Goal: Task Accomplishment & Management: Use online tool/utility

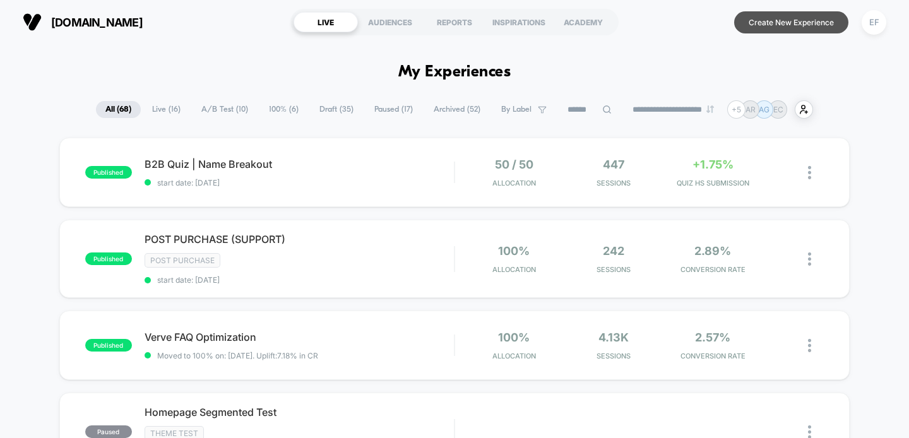
click at [793, 25] on button "Create New Experience" at bounding box center [792, 22] width 114 height 22
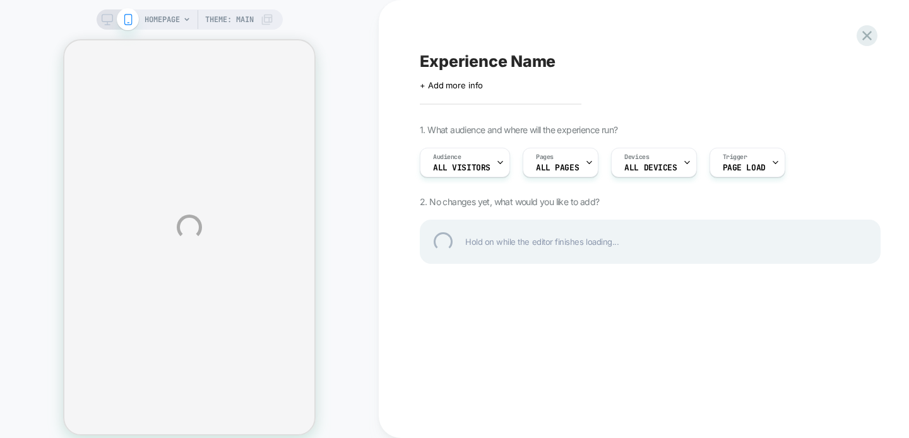
click at [107, 20] on div "HOMEPAGE Theme: MAIN Experience Name Click to edit experience details + Add mor…" at bounding box center [454, 227] width 909 height 455
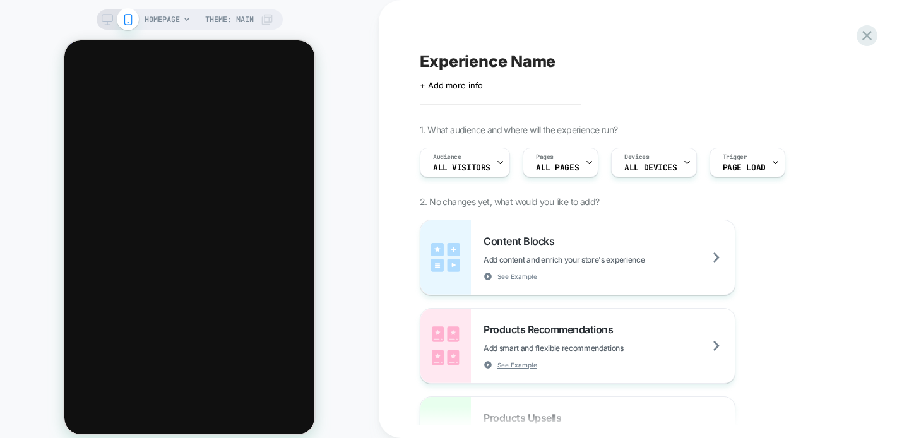
click at [105, 18] on icon at bounding box center [107, 19] width 11 height 11
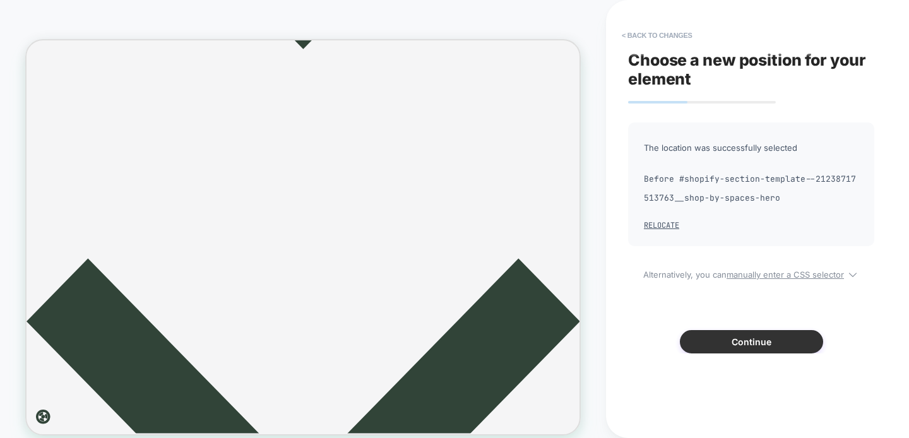
click at [765, 344] on button "Continue" at bounding box center [751, 341] width 143 height 23
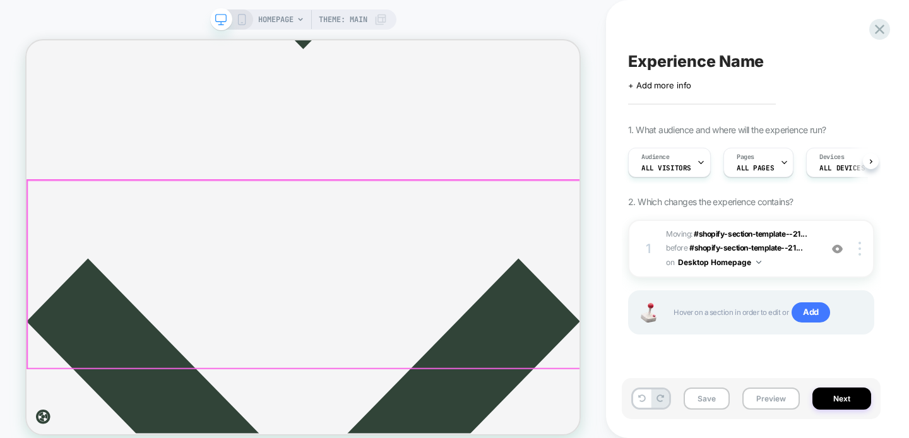
scroll to position [0, 1]
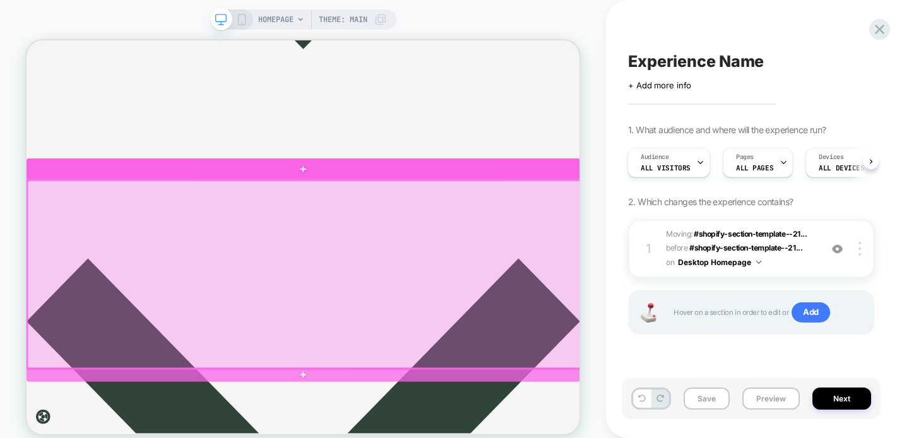
click at [602, 255] on div at bounding box center [397, 352] width 738 height 251
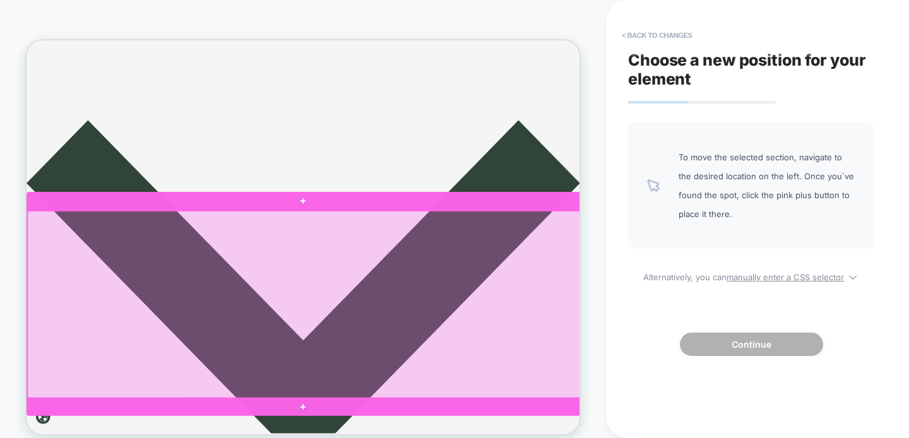
scroll to position [1933, 0]
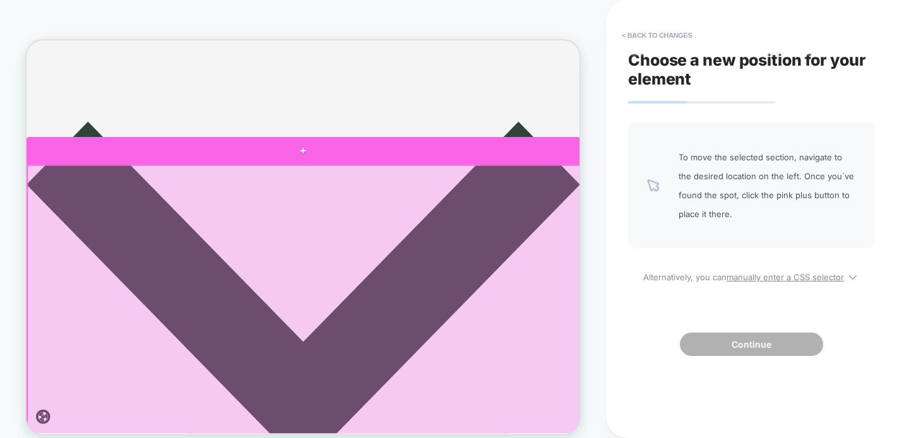
click at [698, 188] on div at bounding box center [396, 187] width 738 height 37
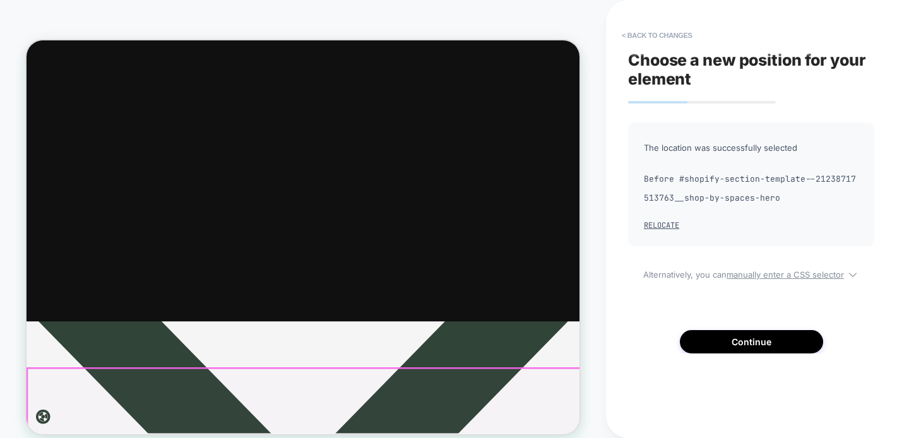
scroll to position [0, 0]
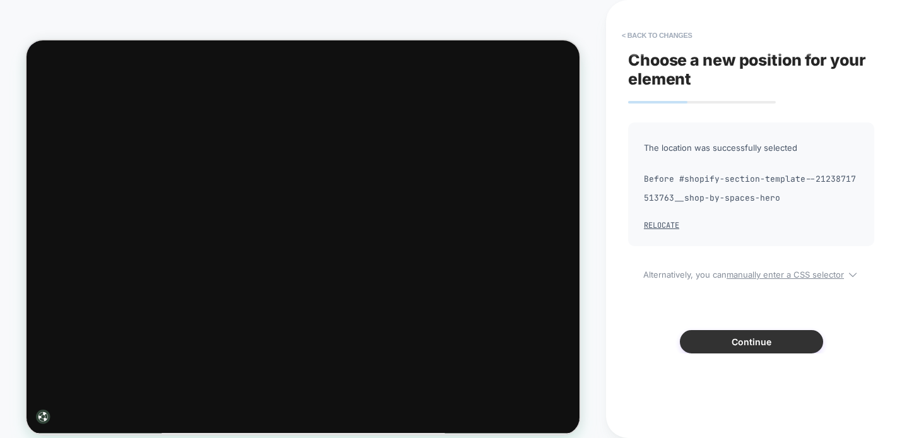
click at [723, 342] on button "Continue" at bounding box center [751, 341] width 143 height 23
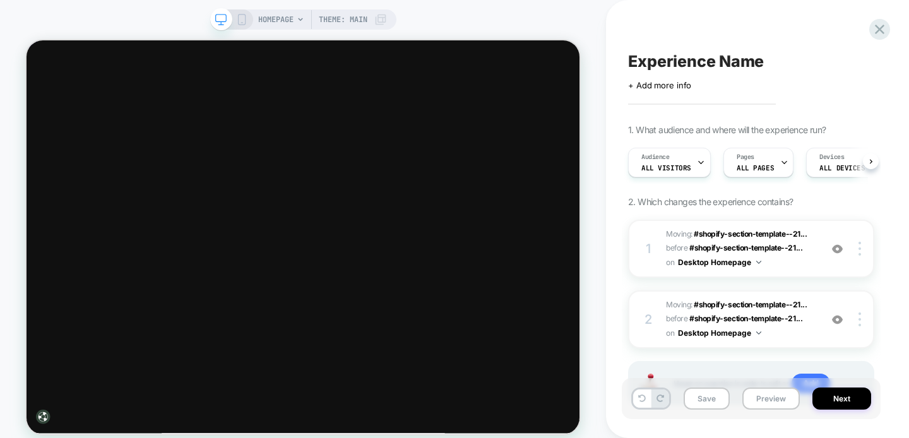
scroll to position [0, 1]
click at [753, 265] on button "Desktop Homepage" at bounding box center [719, 263] width 83 height 16
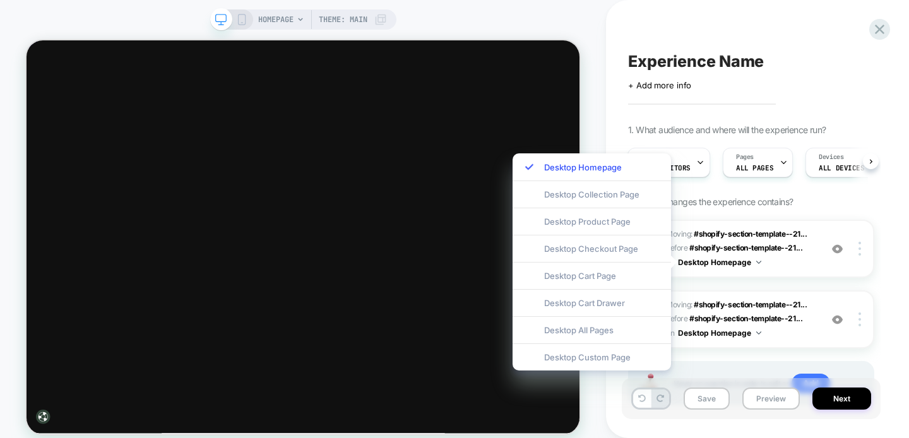
click at [884, 255] on div "Experience Name Click to edit experience details + Add more info 1. What audien…" at bounding box center [757, 219] width 259 height 438
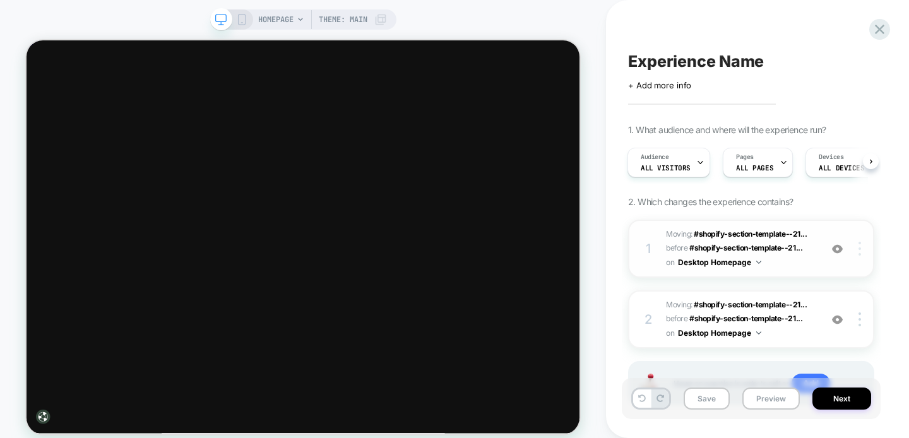
click at [859, 253] on img at bounding box center [860, 249] width 3 height 14
click at [882, 209] on div "Experience Name Click to edit experience details + Add more info 1. What audien…" at bounding box center [757, 219] width 259 height 438
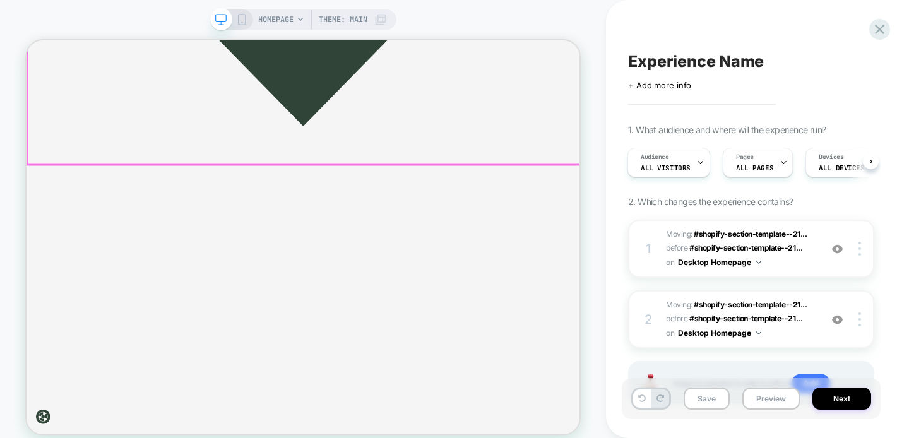
scroll to position [1506, 0]
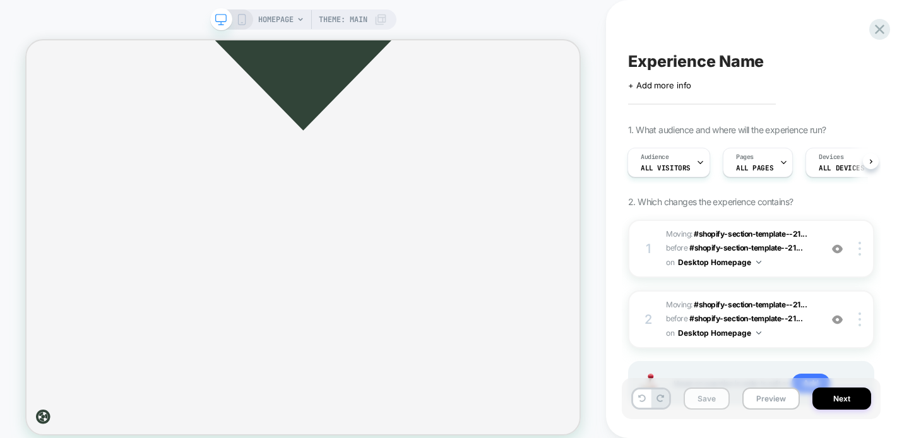
click at [710, 400] on button "Save" at bounding box center [707, 399] width 46 height 22
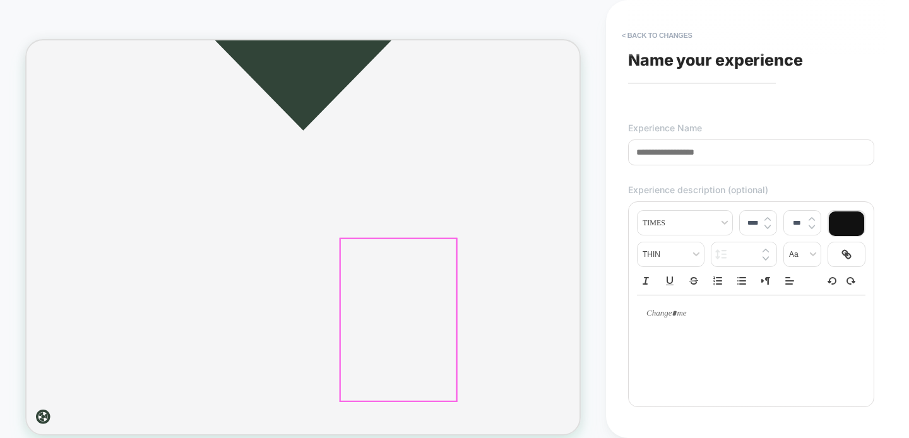
scroll to position [1510, 0]
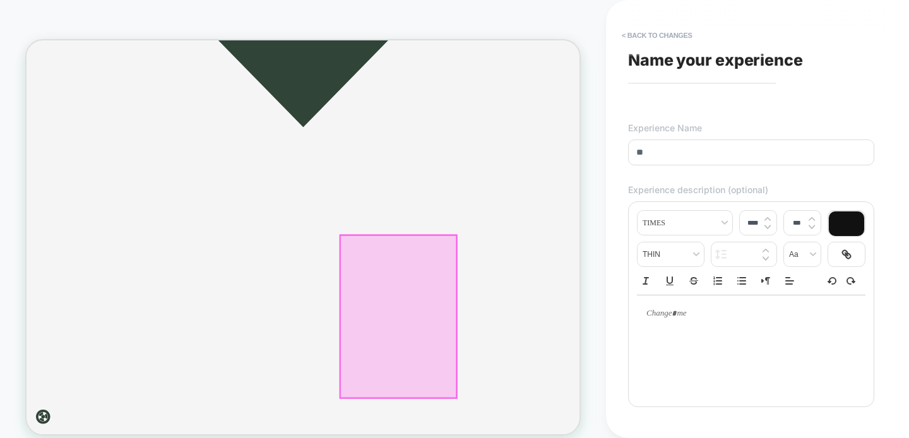
type input "*"
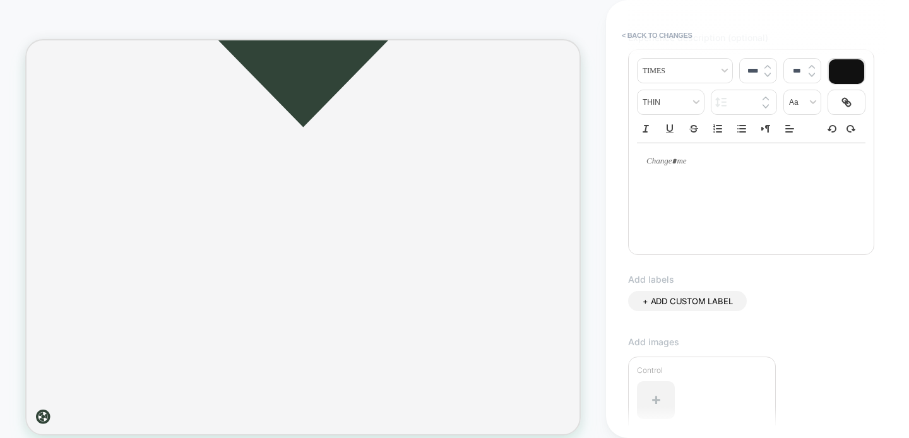
scroll to position [351, 0]
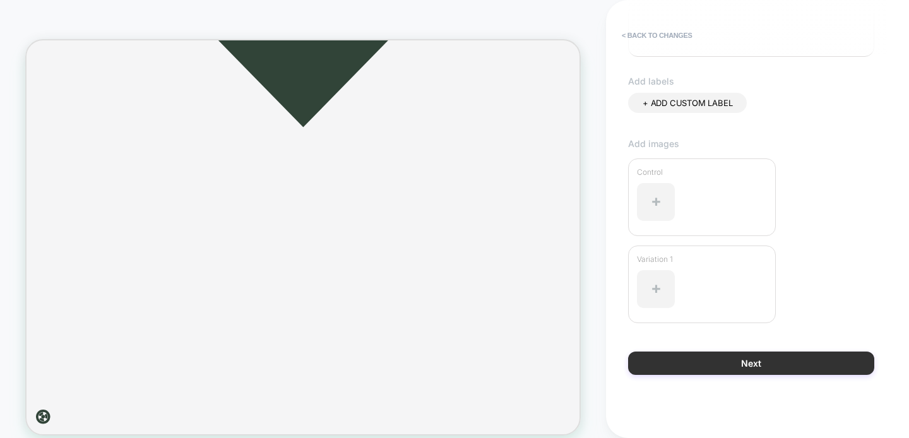
type input "**********"
click at [668, 363] on button "Next" at bounding box center [751, 363] width 246 height 23
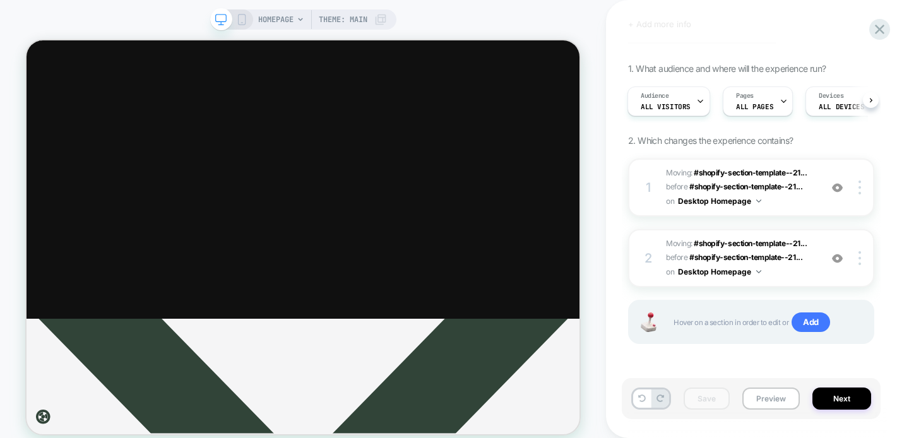
scroll to position [0, 0]
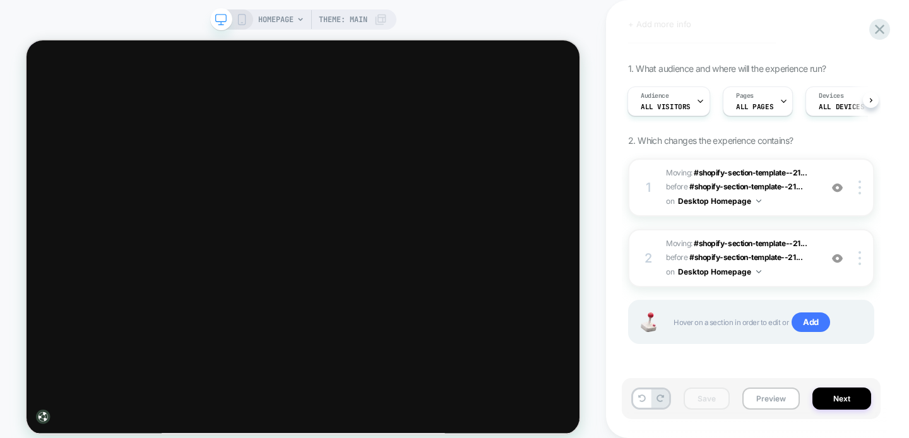
click at [241, 20] on icon at bounding box center [241, 19] width 11 height 11
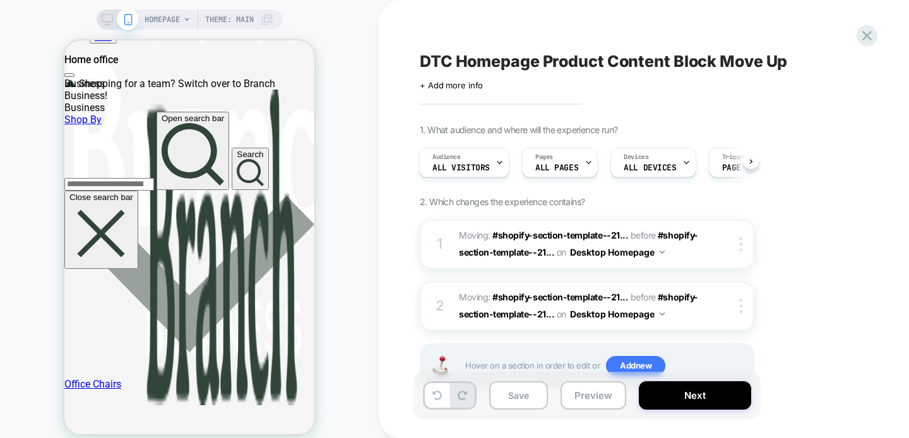
scroll to position [3267, 0]
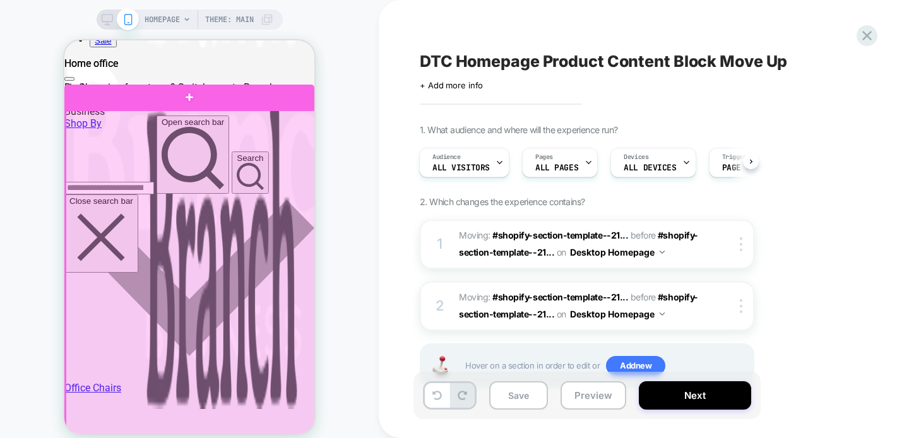
click at [220, 124] on div at bounding box center [191, 349] width 250 height 476
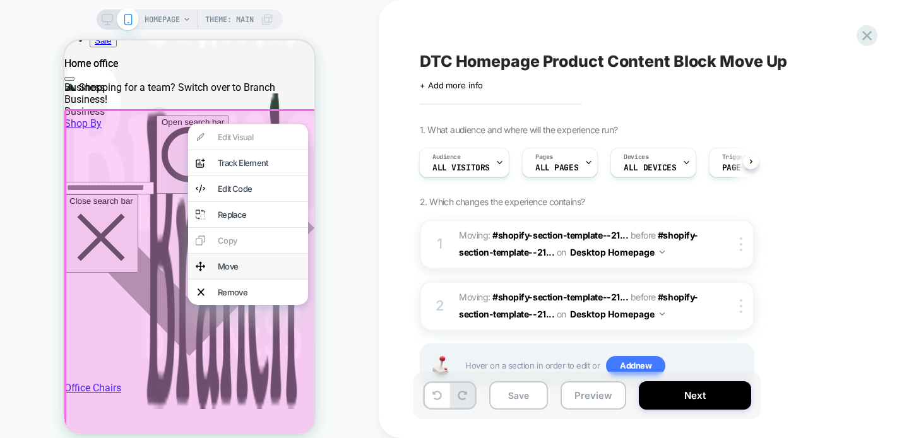
click at [235, 272] on div "Move" at bounding box center [259, 266] width 83 height 10
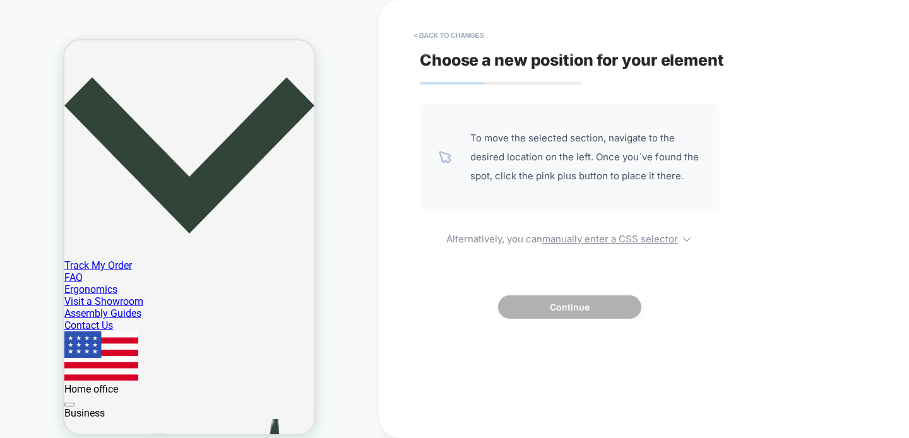
scroll to position [1962, 0]
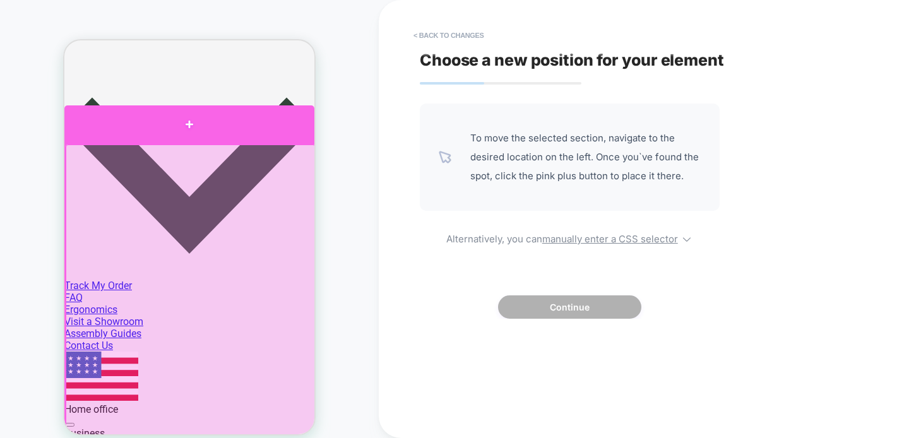
click at [268, 121] on div at bounding box center [189, 124] width 250 height 38
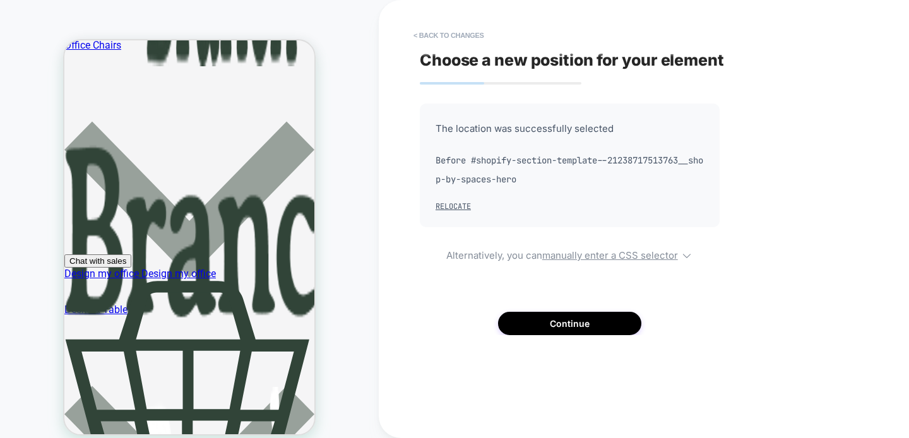
scroll to position [3662, 0]
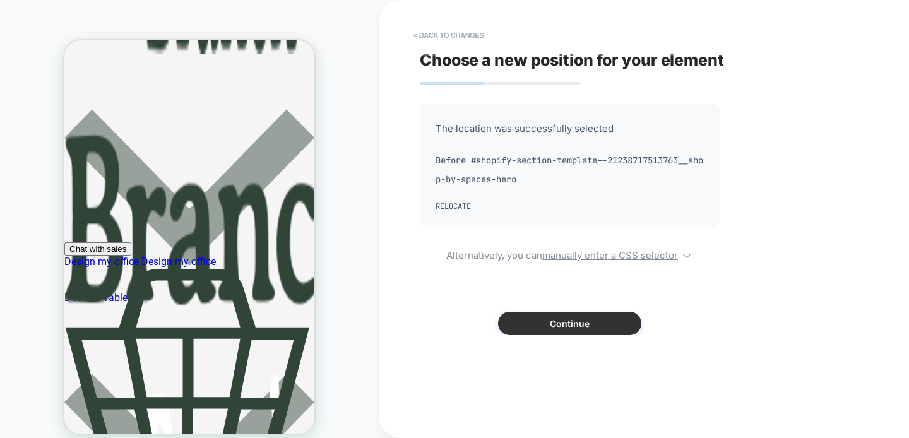
click at [551, 320] on button "Continue" at bounding box center [569, 323] width 143 height 23
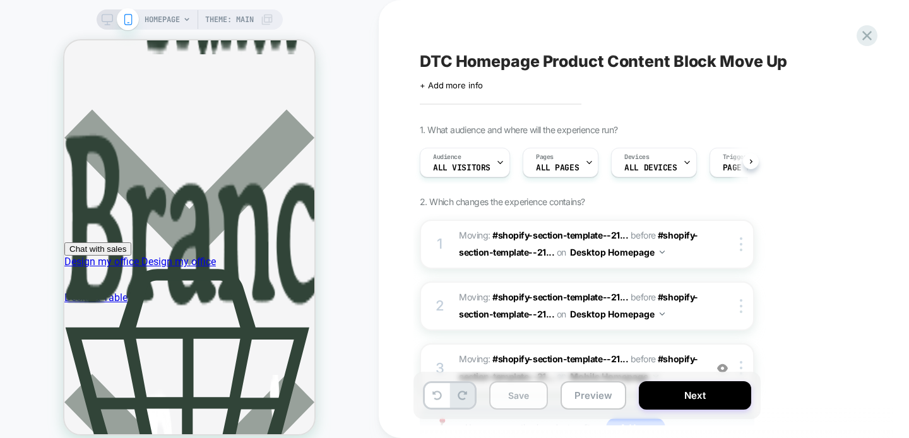
scroll to position [0, 1]
click at [518, 395] on button "Save" at bounding box center [518, 395] width 59 height 28
click at [589, 394] on button "Preview" at bounding box center [594, 395] width 66 height 28
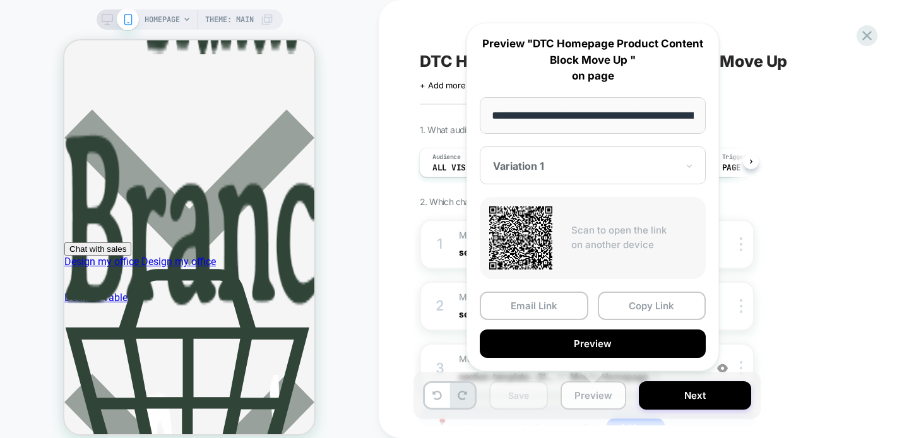
scroll to position [0, 68]
click at [637, 299] on button "Copy Link" at bounding box center [652, 306] width 109 height 28
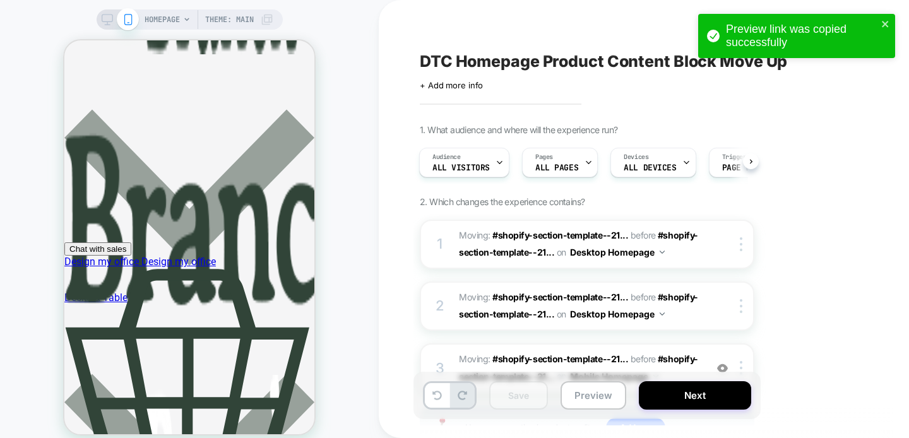
click at [107, 19] on icon at bounding box center [107, 19] width 11 height 11
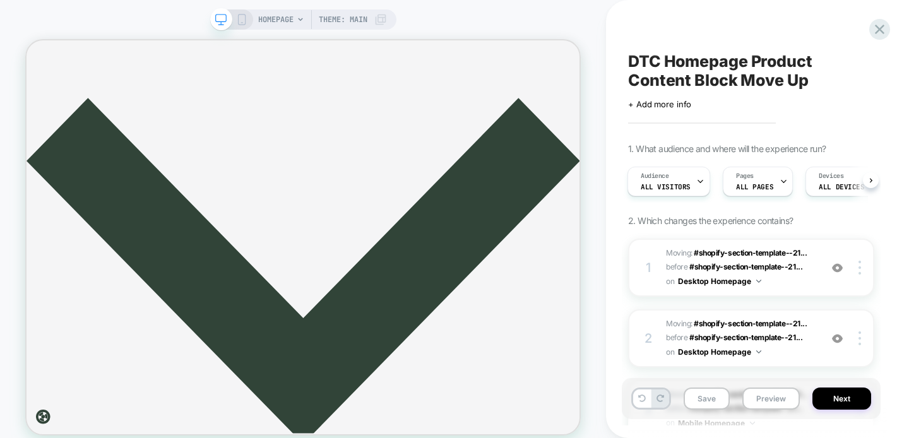
scroll to position [1963, 0]
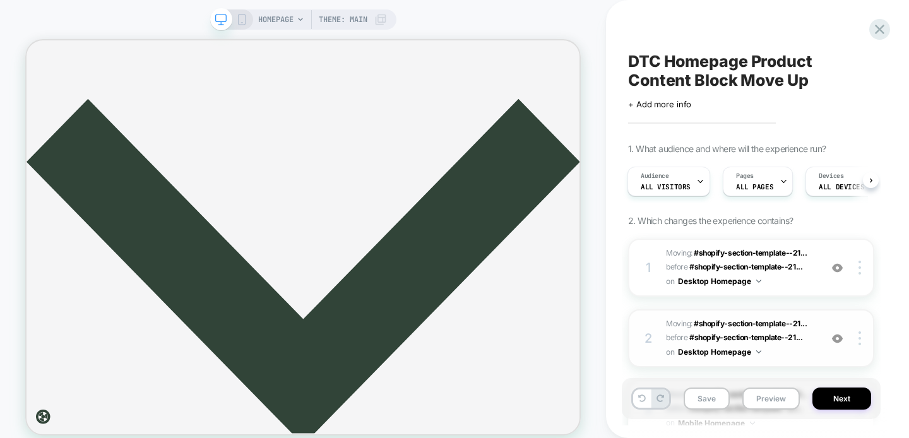
click at [814, 345] on span "Moving: #shopify-section-template--21... #shopify-section-template--21238717513…" at bounding box center [740, 338] width 148 height 43
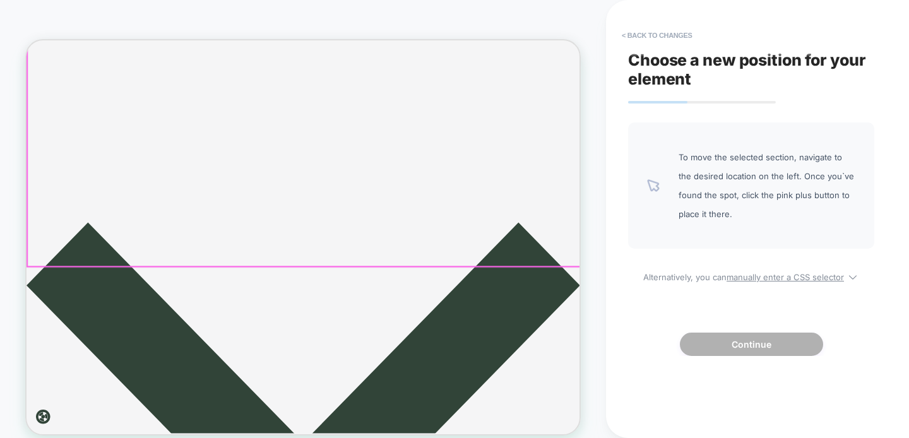
scroll to position [1798, 0]
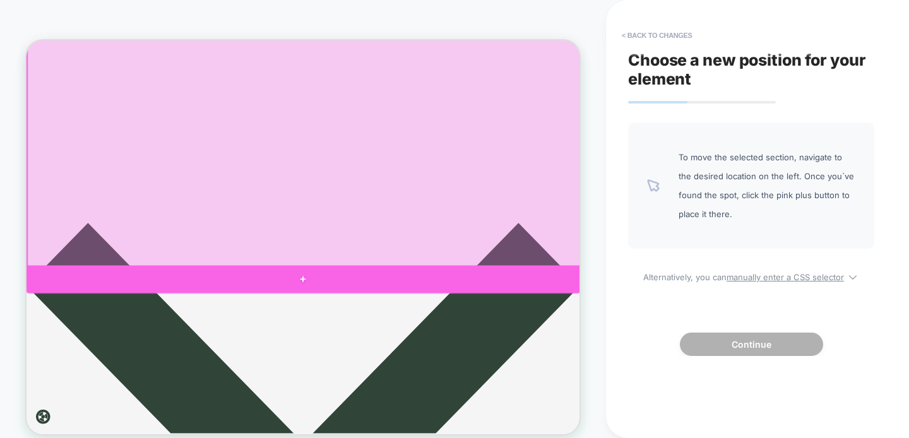
click at [465, 355] on div at bounding box center [396, 359] width 738 height 37
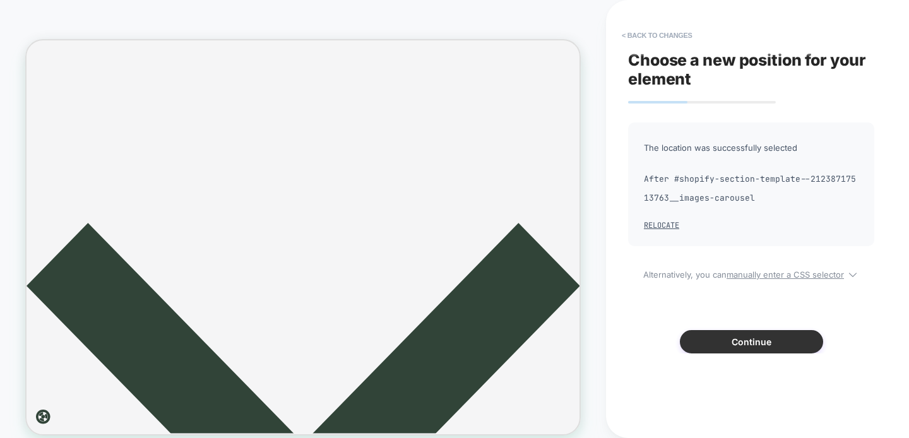
click at [722, 348] on button "Continue" at bounding box center [751, 341] width 143 height 23
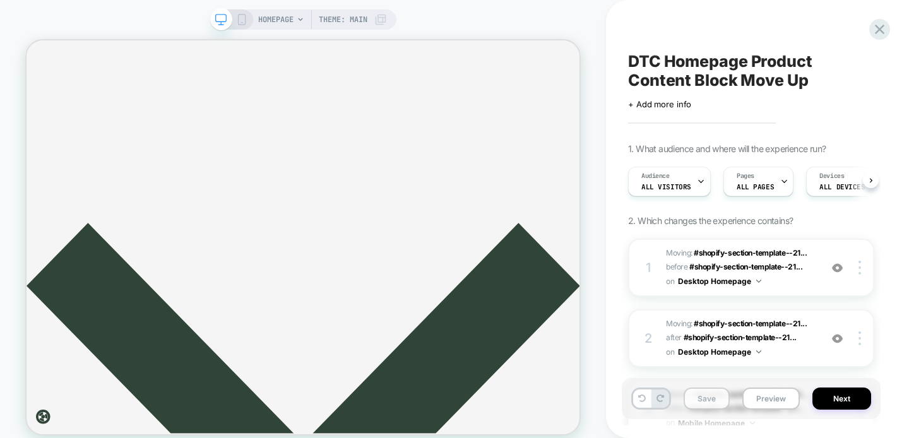
scroll to position [0, 1]
click at [706, 404] on button "Save" at bounding box center [707, 399] width 46 height 22
click at [753, 402] on button "Preview" at bounding box center [771, 399] width 57 height 22
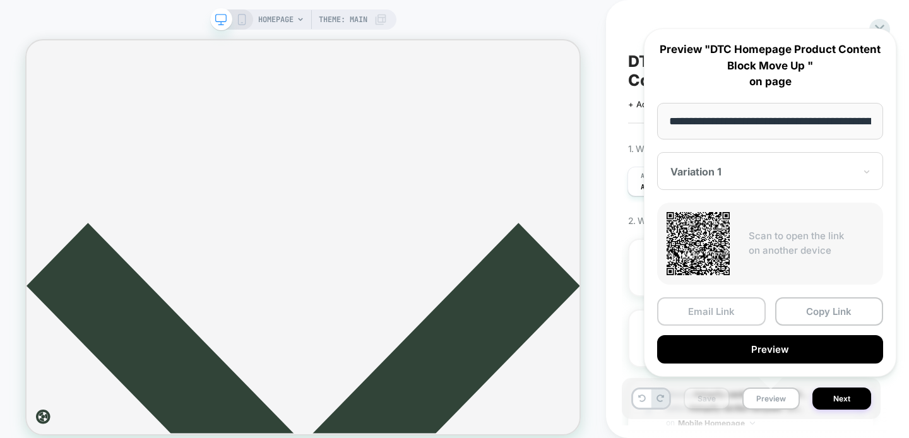
scroll to position [0, 68]
click at [837, 313] on button "Copy Link" at bounding box center [830, 312] width 109 height 28
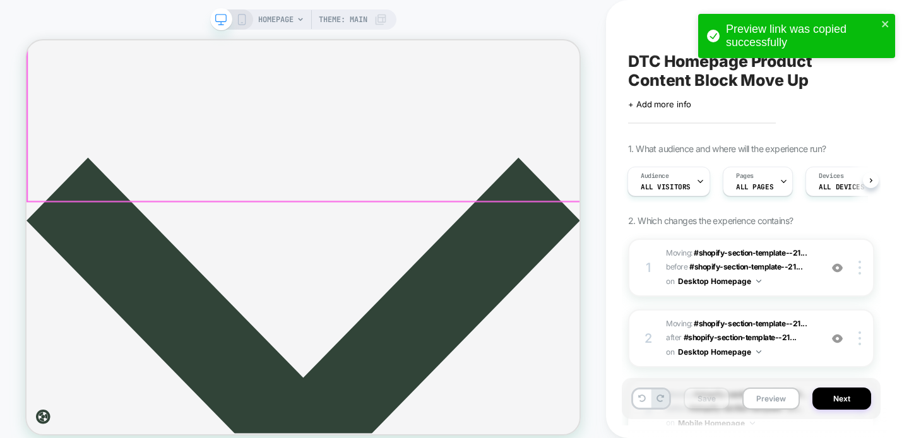
scroll to position [1885, 0]
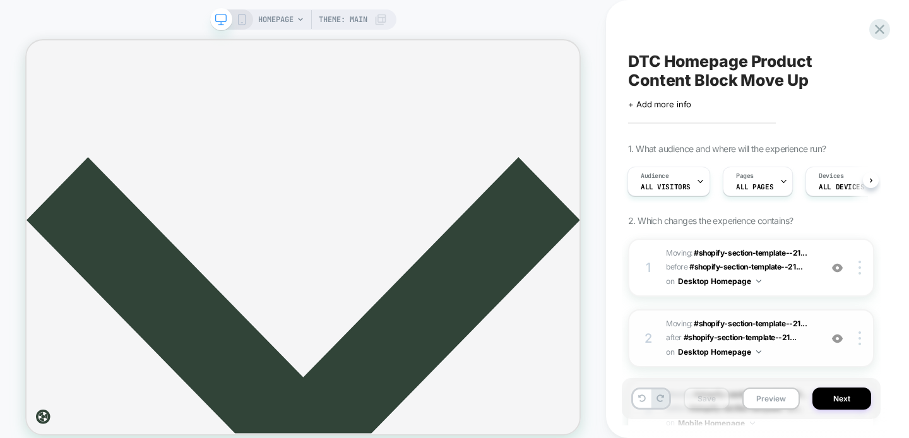
click at [807, 351] on span "Moving: #shopify-section-template--21... #shopify-section-template--21238717513…" at bounding box center [740, 338] width 148 height 43
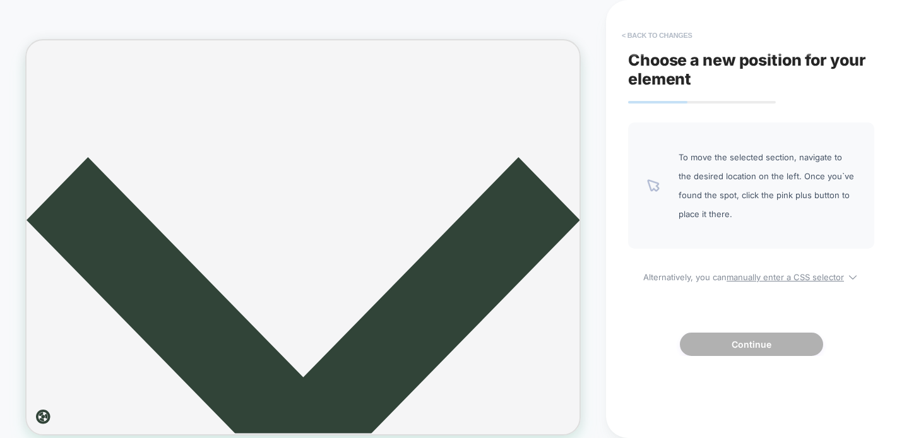
click at [647, 39] on button "< Back to changes" at bounding box center [657, 35] width 83 height 20
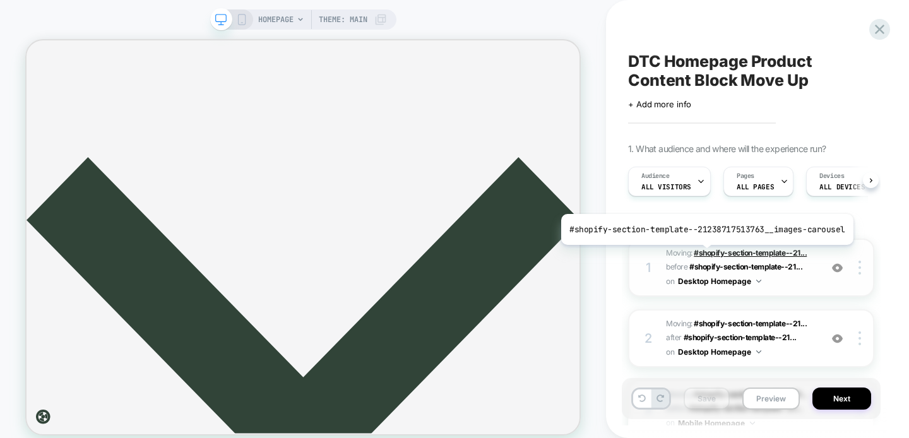
scroll to position [0, 1]
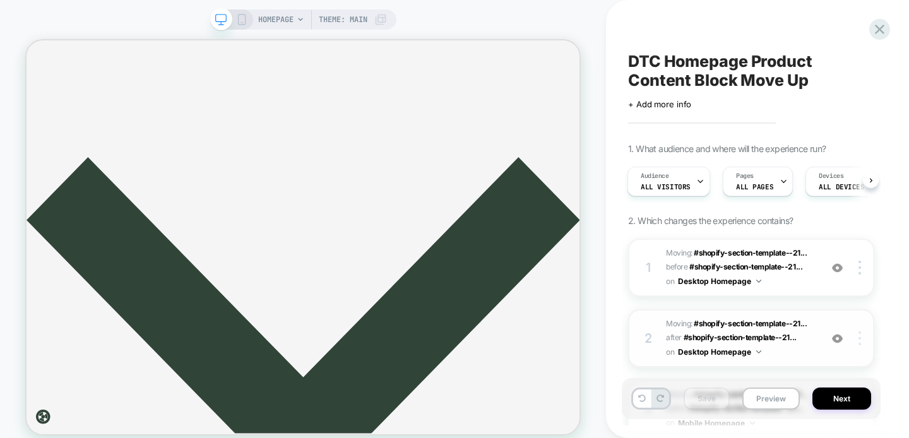
click at [860, 340] on img at bounding box center [860, 339] width 3 height 14
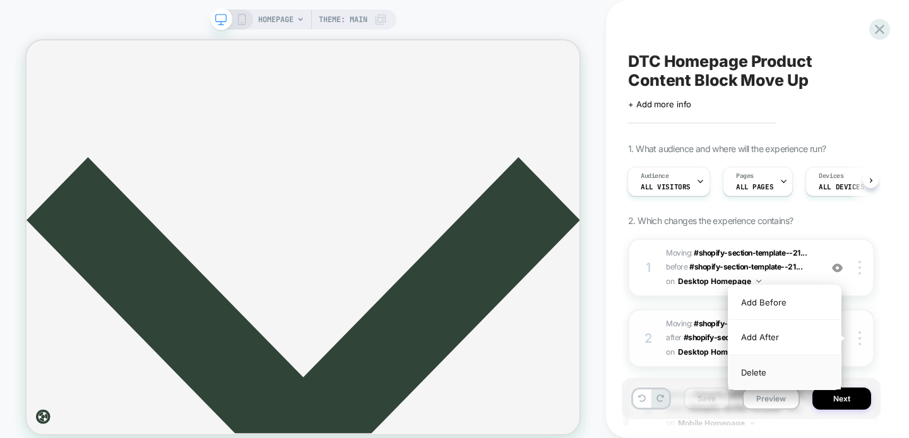
click at [793, 372] on div "Delete" at bounding box center [785, 373] width 112 height 34
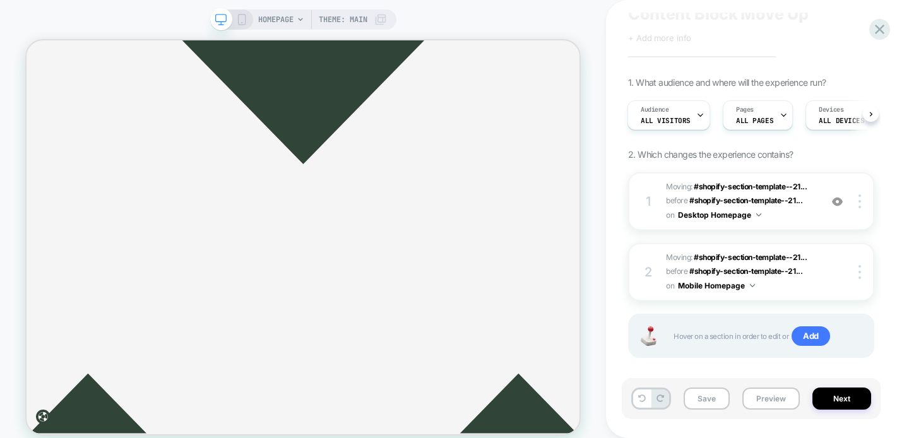
scroll to position [2492, 0]
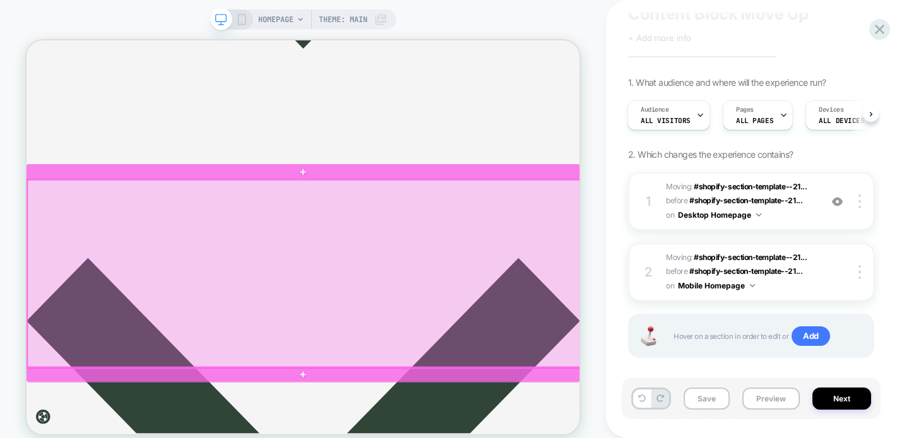
click at [733, 258] on div at bounding box center [397, 352] width 738 height 251
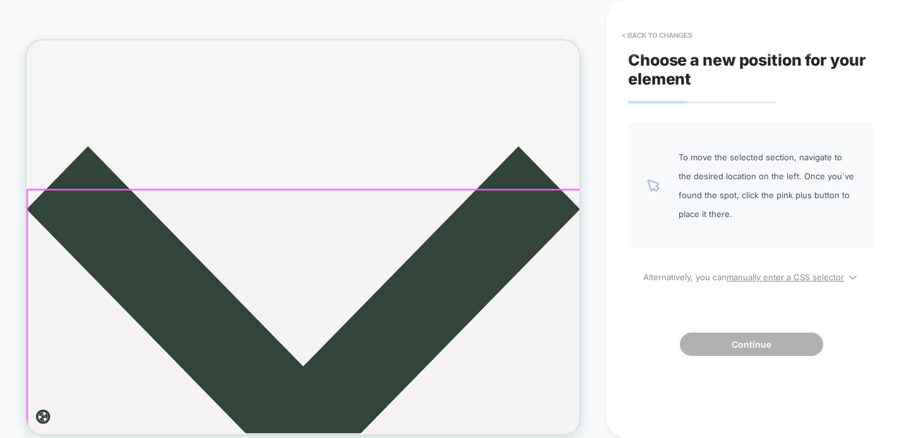
scroll to position [1825, 0]
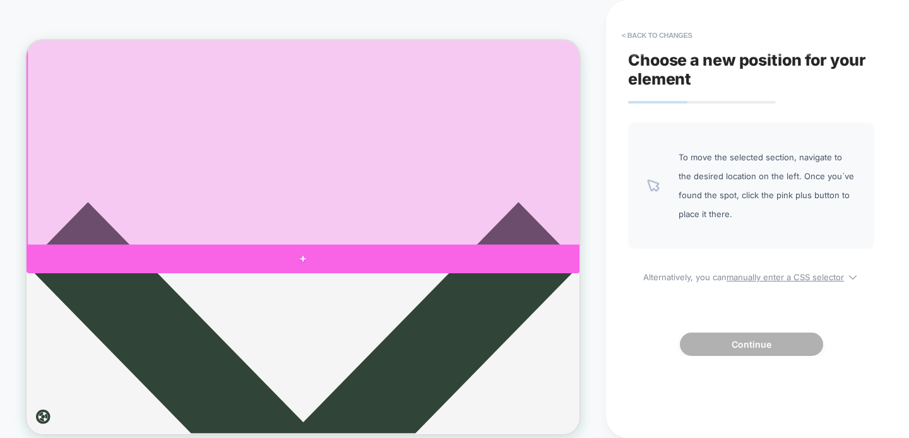
click at [680, 328] on div at bounding box center [396, 332] width 738 height 38
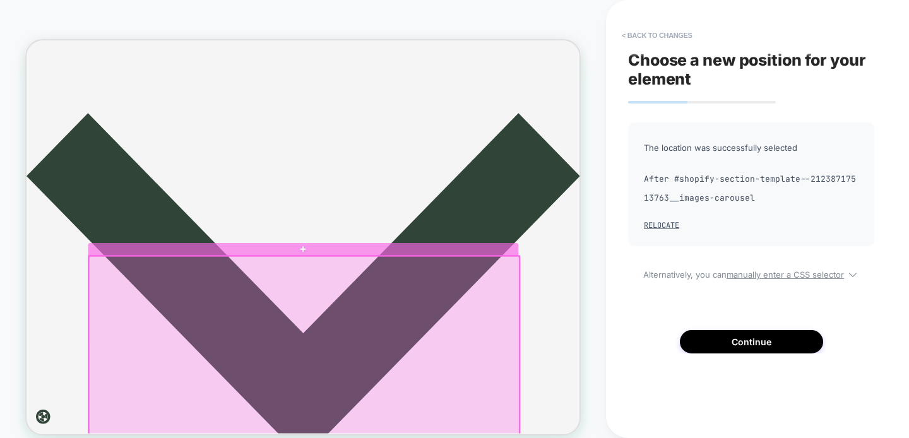
scroll to position [1936, 0]
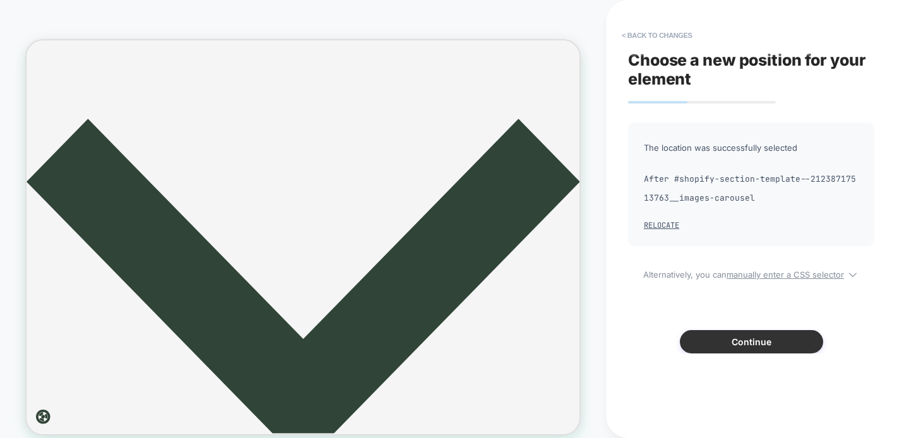
click at [726, 340] on button "Continue" at bounding box center [751, 341] width 143 height 23
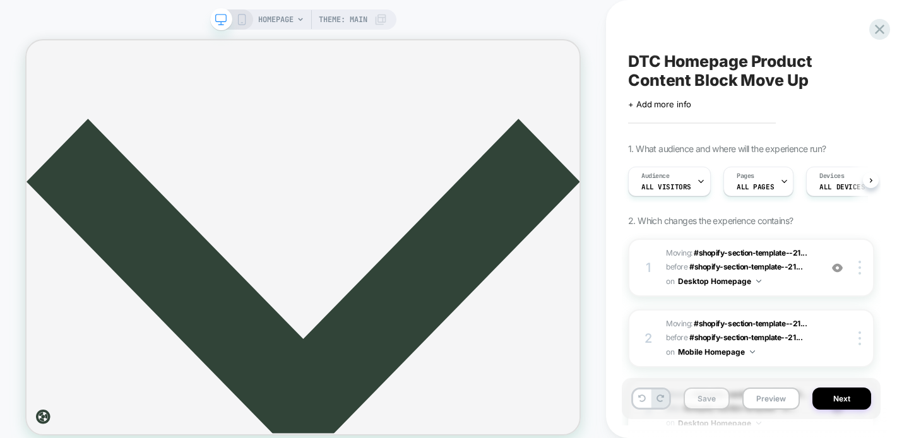
scroll to position [0, 1]
click at [707, 402] on button "Save" at bounding box center [707, 399] width 46 height 22
click at [771, 390] on button "Preview" at bounding box center [771, 399] width 57 height 22
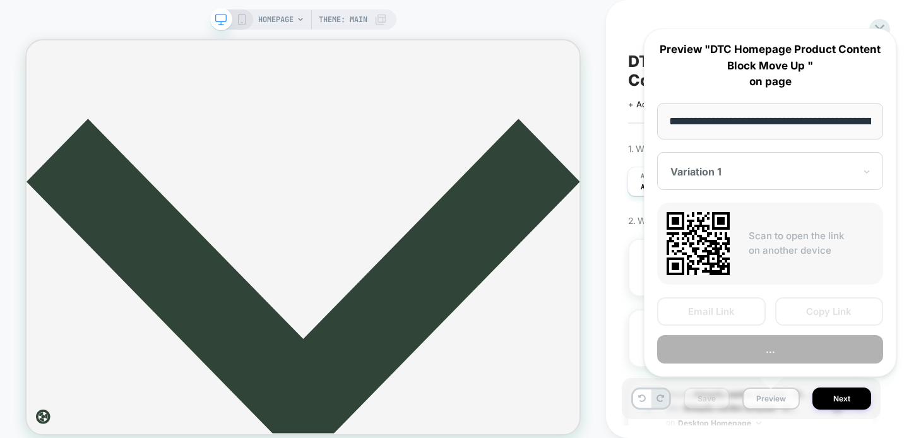
scroll to position [0, 68]
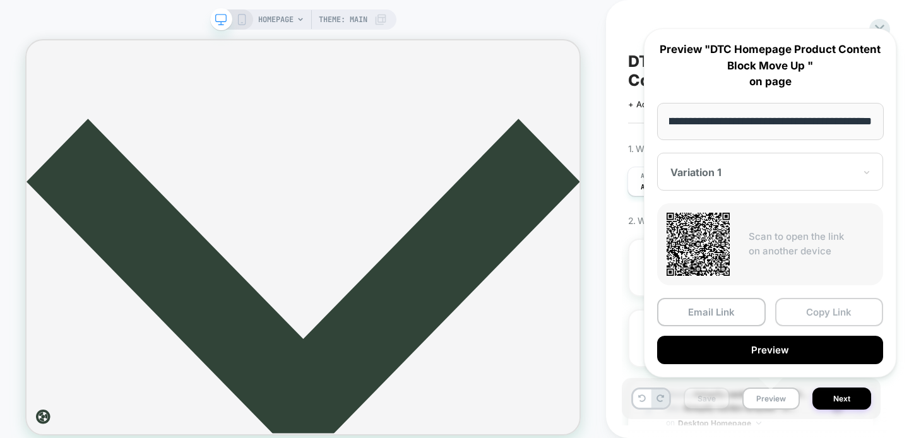
click at [832, 307] on button "Copy Link" at bounding box center [830, 312] width 109 height 28
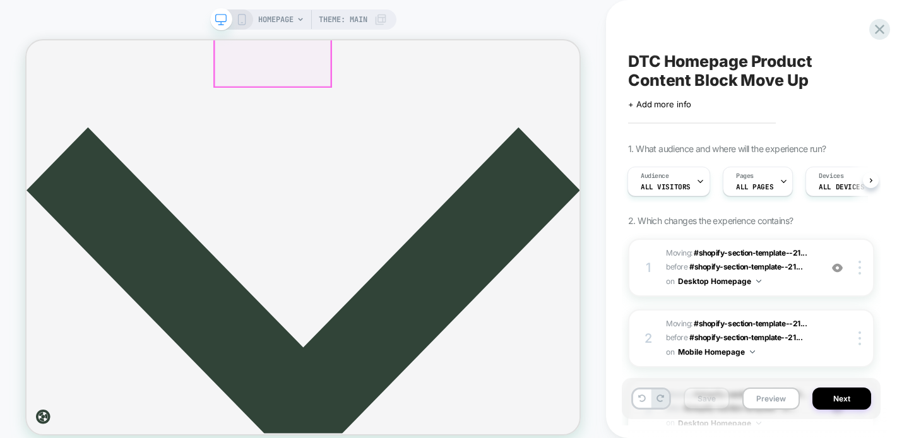
scroll to position [2082, 0]
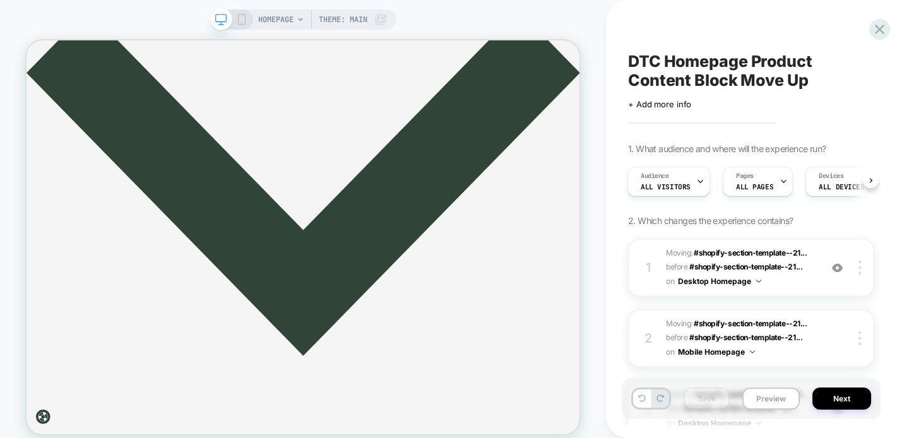
click at [245, 16] on icon at bounding box center [241, 19] width 11 height 11
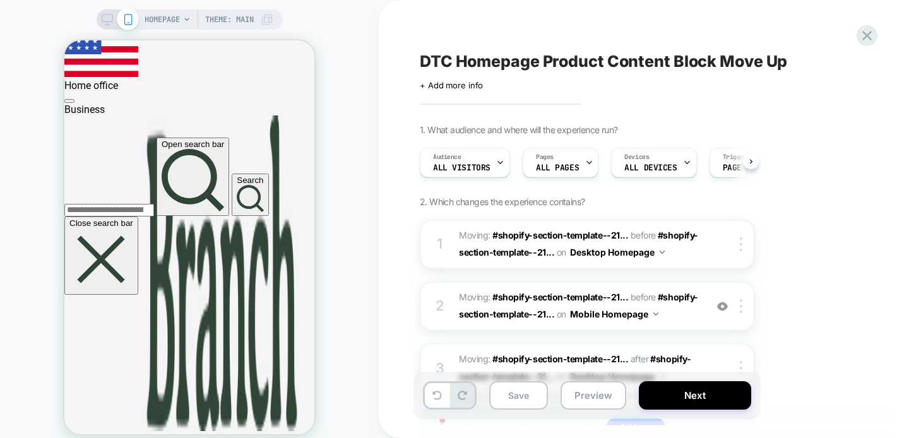
scroll to position [0, 1]
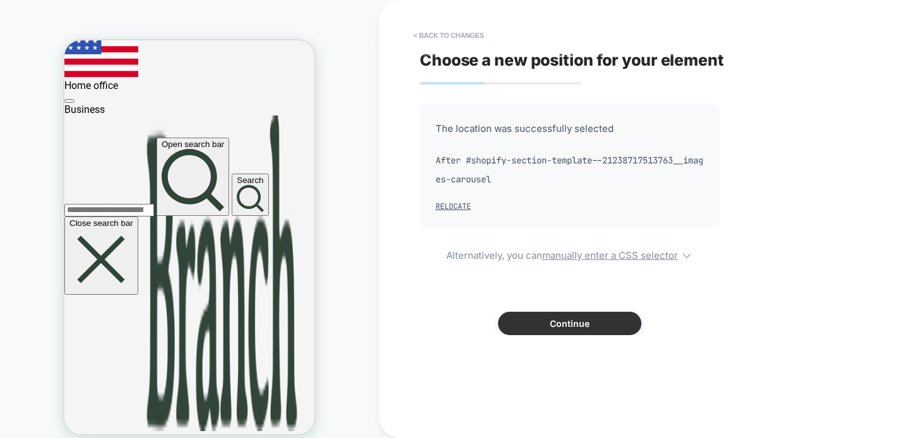
click at [535, 323] on button "Continue" at bounding box center [569, 323] width 143 height 23
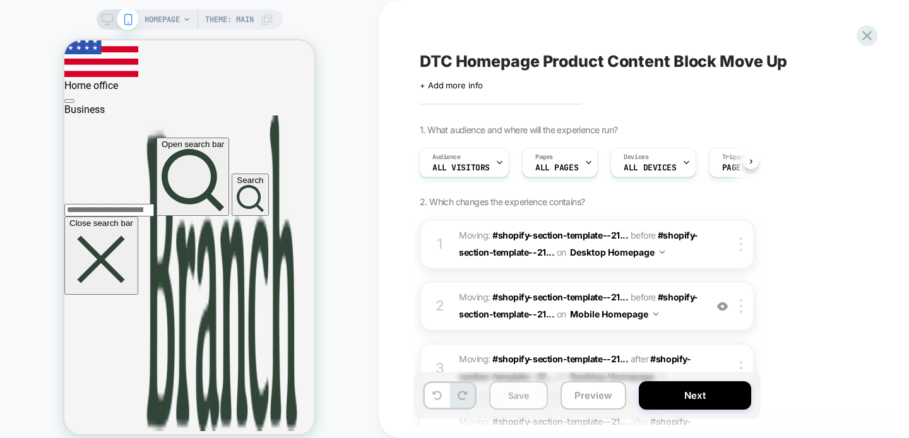
click at [512, 398] on button "Save" at bounding box center [518, 395] width 59 height 28
click at [599, 399] on button "Preview" at bounding box center [594, 395] width 66 height 28
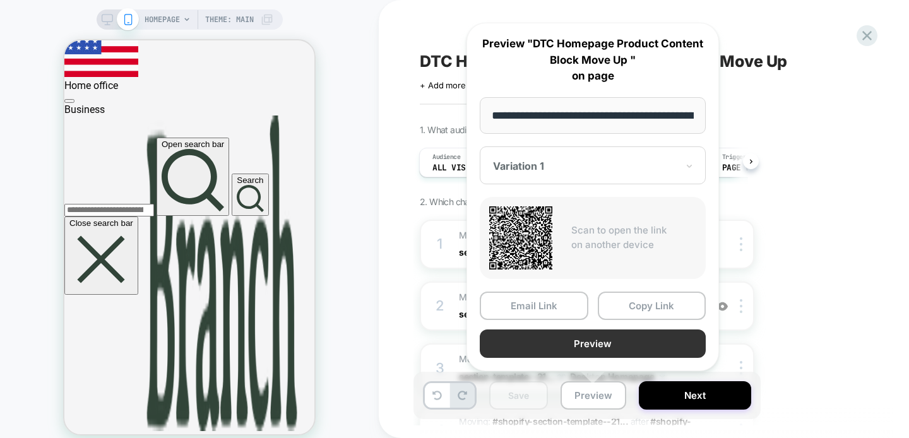
scroll to position [0, 68]
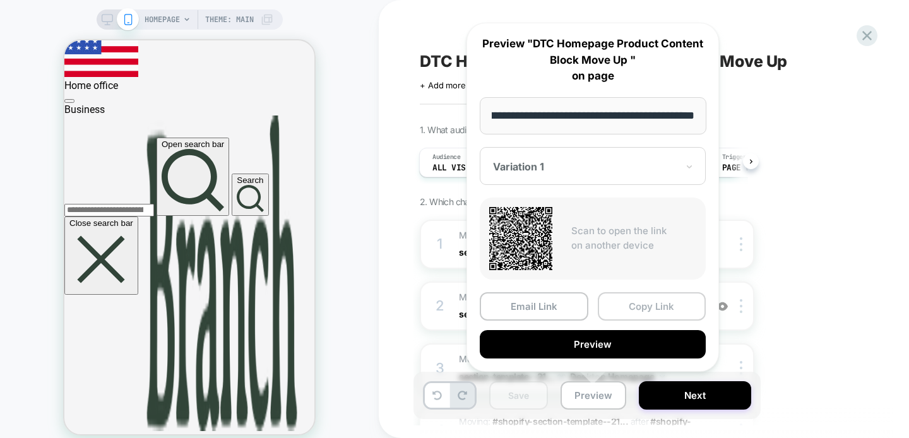
click at [659, 308] on button "Copy Link" at bounding box center [652, 306] width 109 height 28
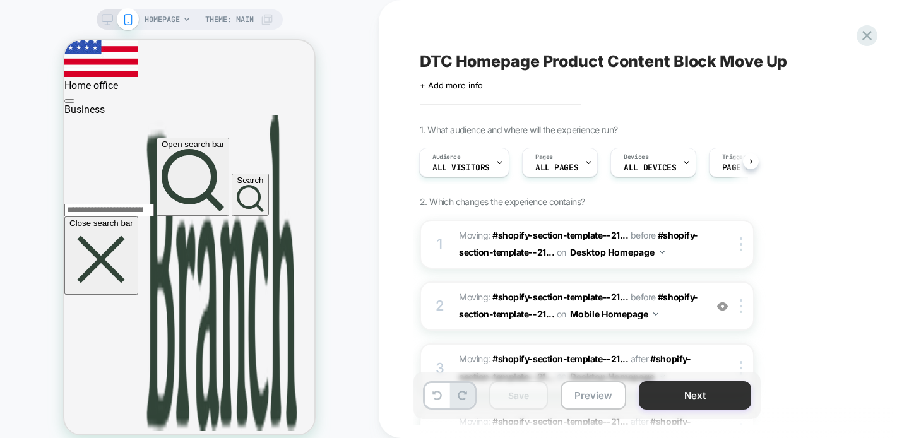
click at [690, 397] on button "Next" at bounding box center [695, 395] width 112 height 28
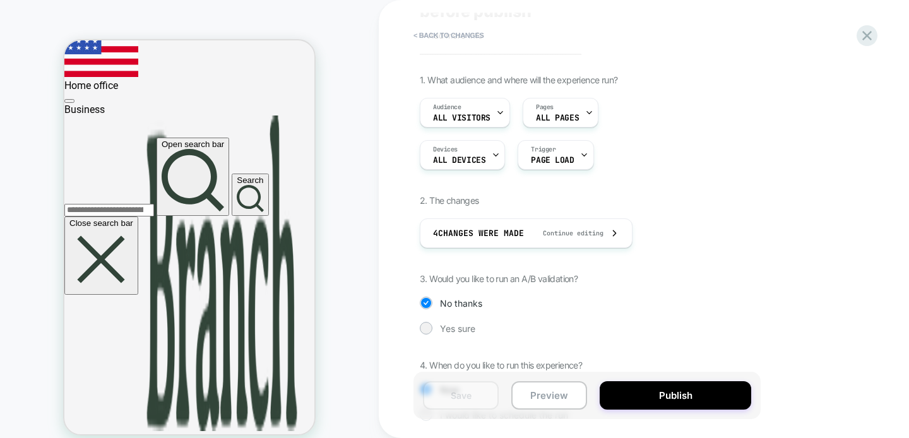
scroll to position [133, 0]
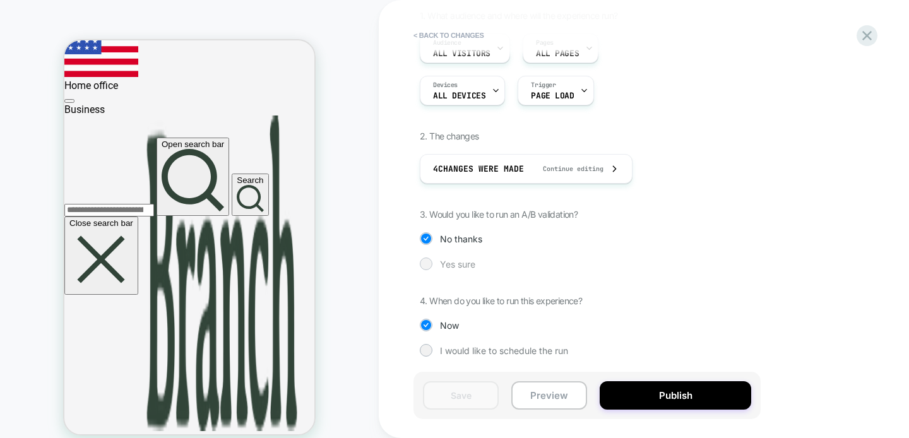
click at [467, 266] on span "Yes sure" at bounding box center [457, 264] width 35 height 11
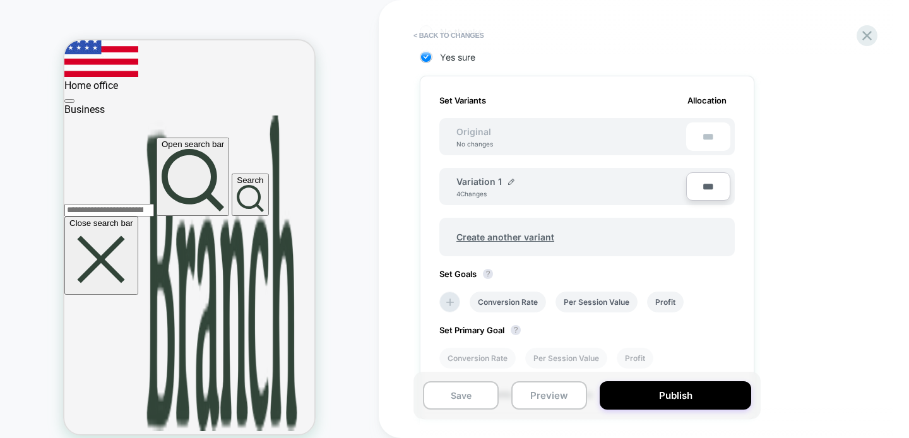
scroll to position [407, 0]
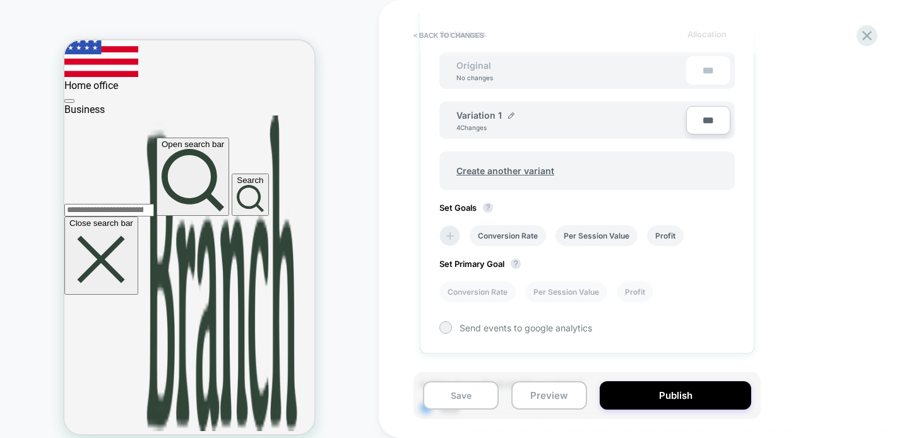
click at [452, 236] on icon at bounding box center [451, 236] width 8 height 8
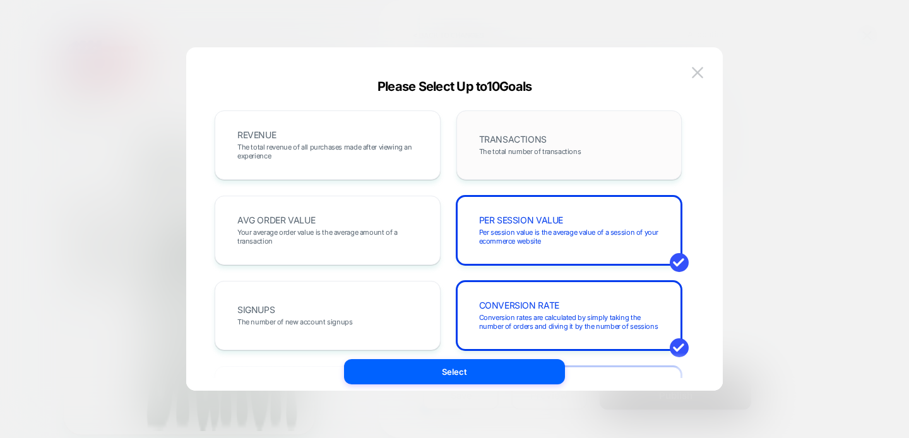
click at [539, 147] on span "The total number of transactions" at bounding box center [530, 151] width 102 height 9
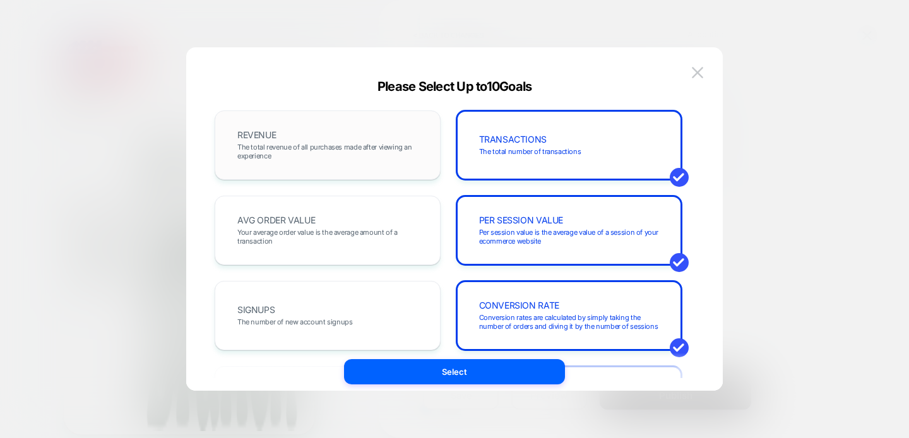
click at [333, 145] on span "The total revenue of all purchases made after viewing an experience" at bounding box center [327, 152] width 181 height 18
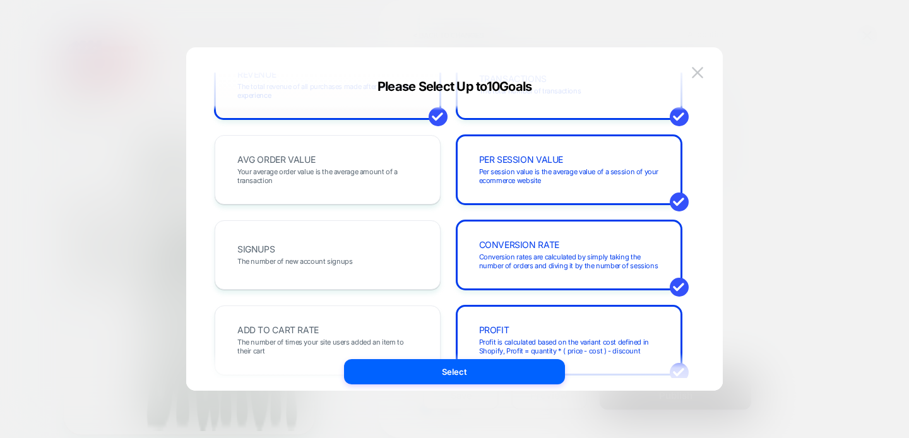
click at [333, 145] on div "AVG ORDER VALUE Your average order value is the average amount of a transaction" at bounding box center [328, 169] width 226 height 69
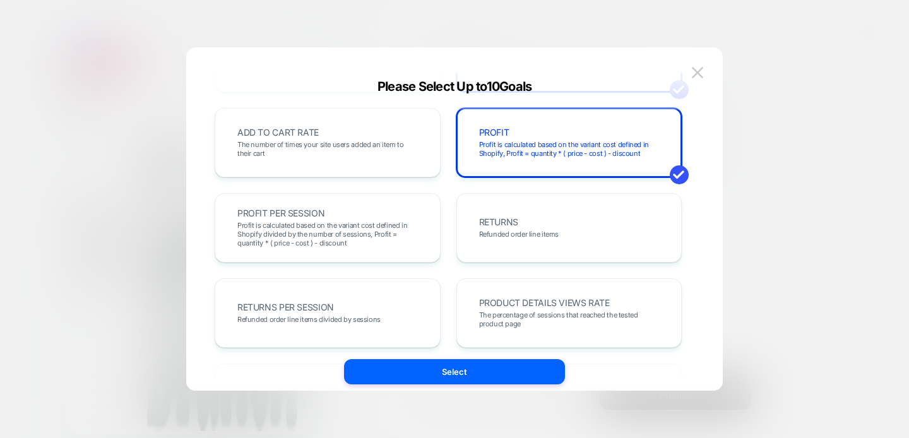
click at [333, 145] on span "The number of times your site users added an item to their cart" at bounding box center [327, 149] width 181 height 18
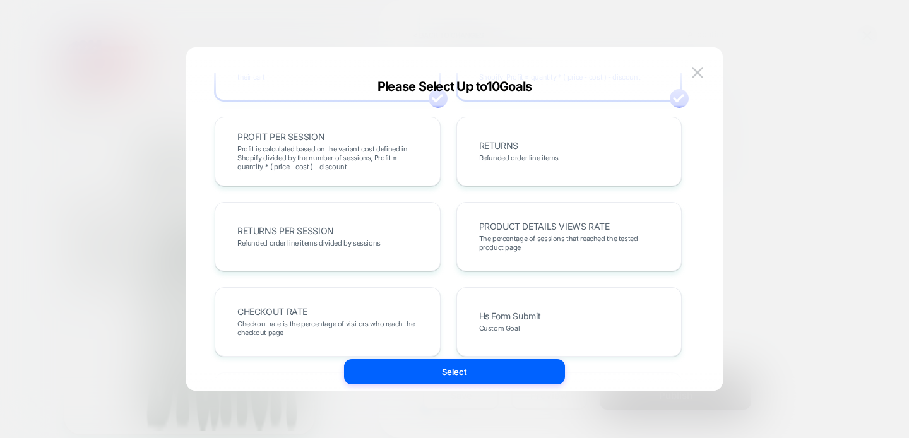
scroll to position [335, 0]
click at [333, 145] on span "Profit is calculated based on the variant cost defined in Shopify divided by th…" at bounding box center [327, 157] width 181 height 27
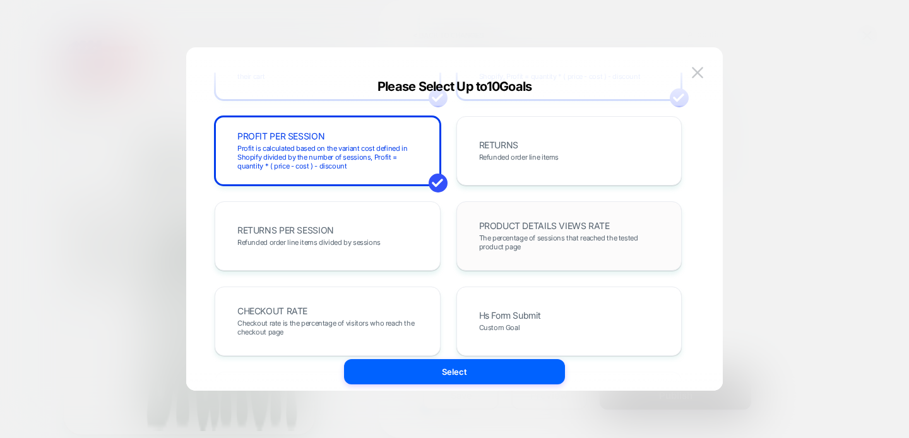
click at [495, 215] on div "PRODUCT DETAILS VIEWS RATE The percentage of sessions that reached the tested p…" at bounding box center [570, 236] width 200 height 43
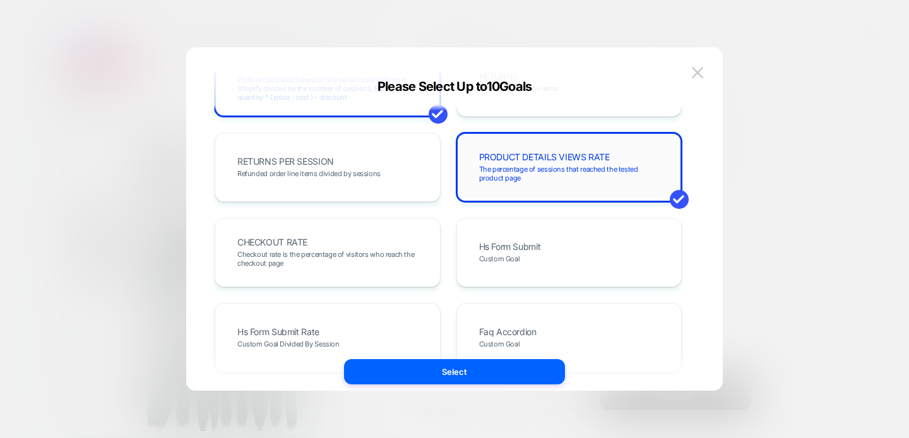
scroll to position [407, 0]
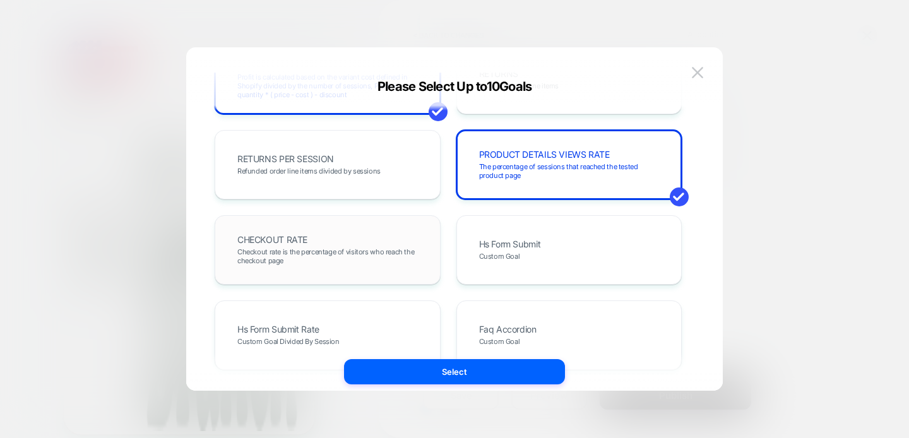
click at [393, 246] on div "CHECKOUT RATE Checkout rate is the percentage of visitors who reach the checkou…" at bounding box center [328, 250] width 200 height 43
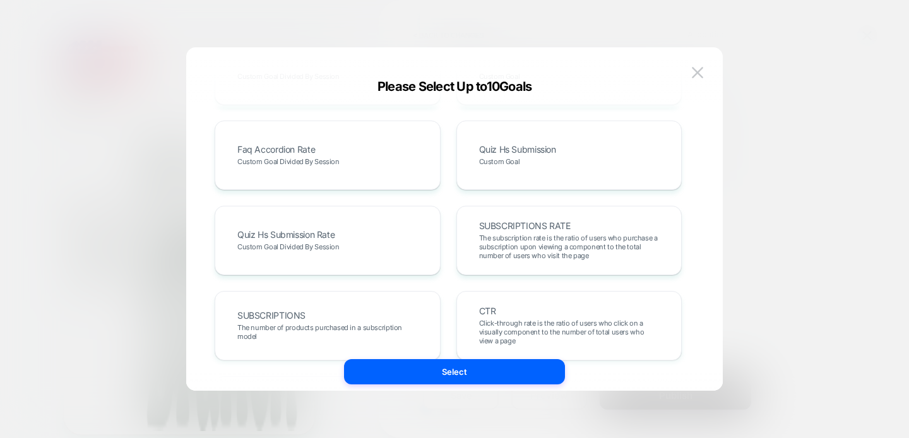
scroll to position [676, 0]
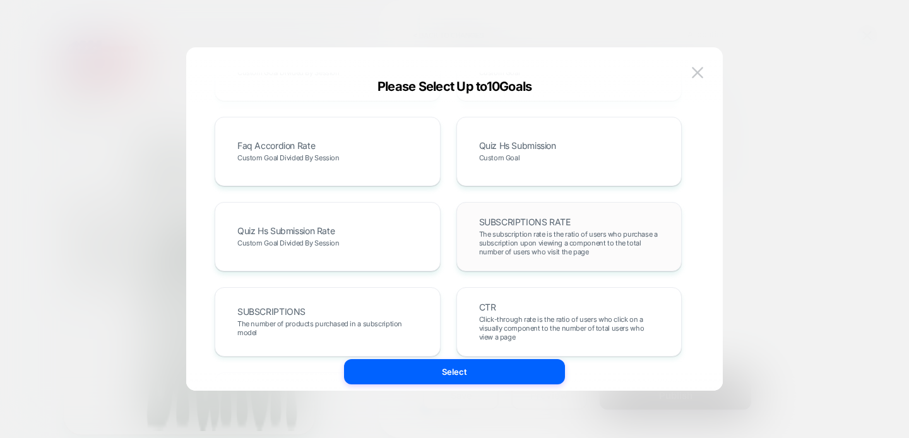
click at [552, 234] on span "The subscription rate is the ratio of users who purchase a subscription upon vi…" at bounding box center [569, 243] width 181 height 27
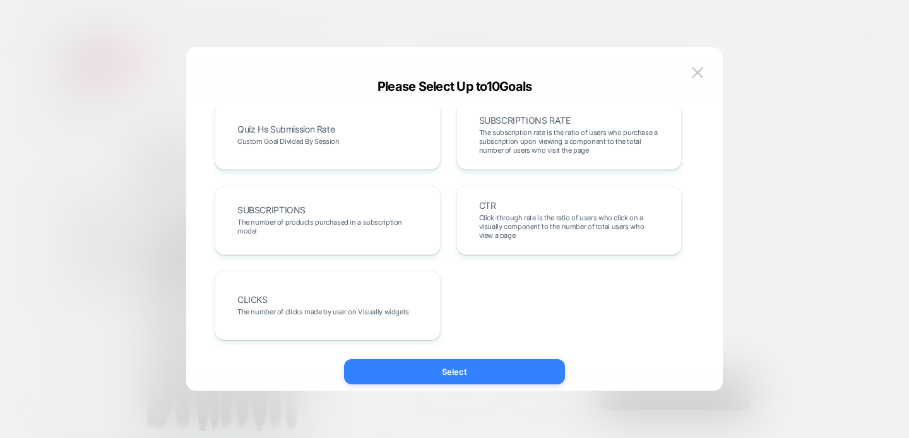
click at [448, 372] on button "Select" at bounding box center [454, 371] width 221 height 25
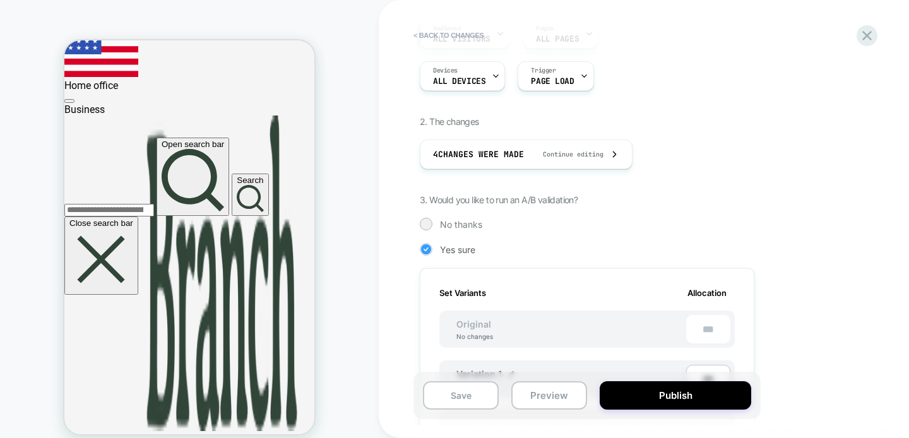
scroll to position [0, 0]
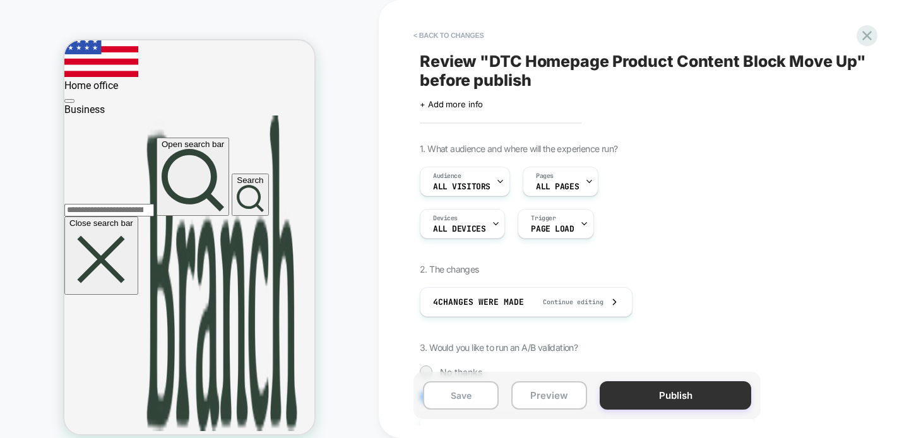
click at [648, 393] on button "Publish" at bounding box center [676, 395] width 152 height 28
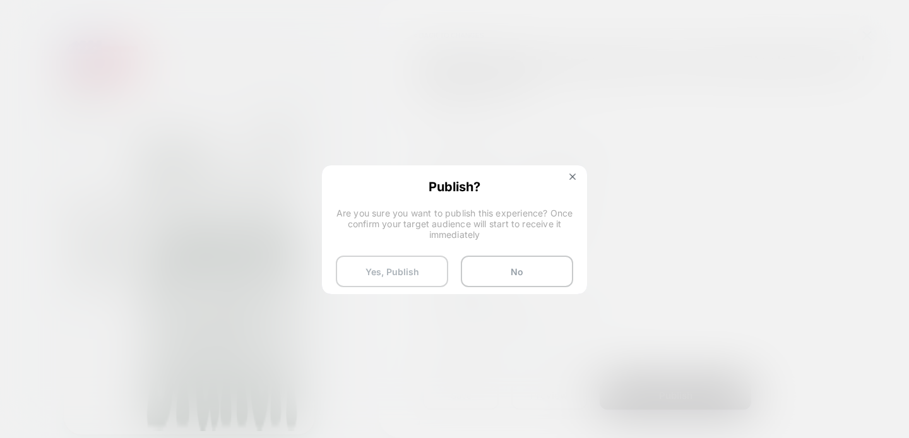
click at [366, 268] on button "Yes, Publish" at bounding box center [392, 272] width 112 height 32
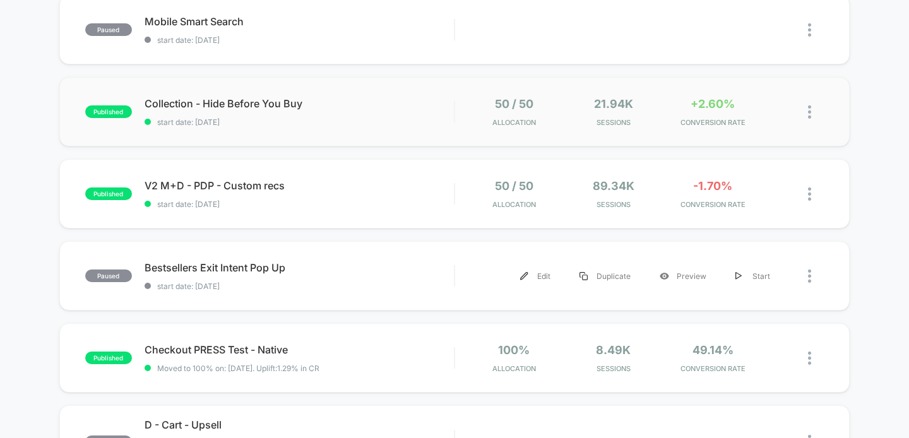
scroll to position [535, 0]
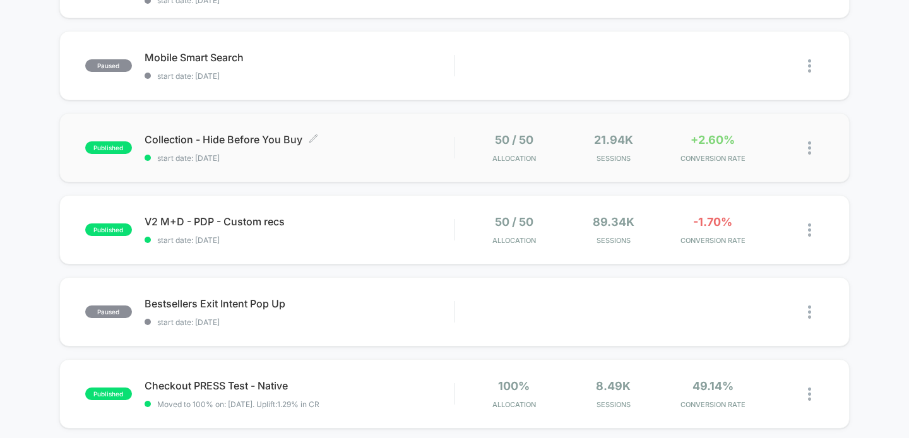
click at [399, 140] on span "Collection - Hide Before You Buy Click to edit experience details" at bounding box center [300, 139] width 310 height 13
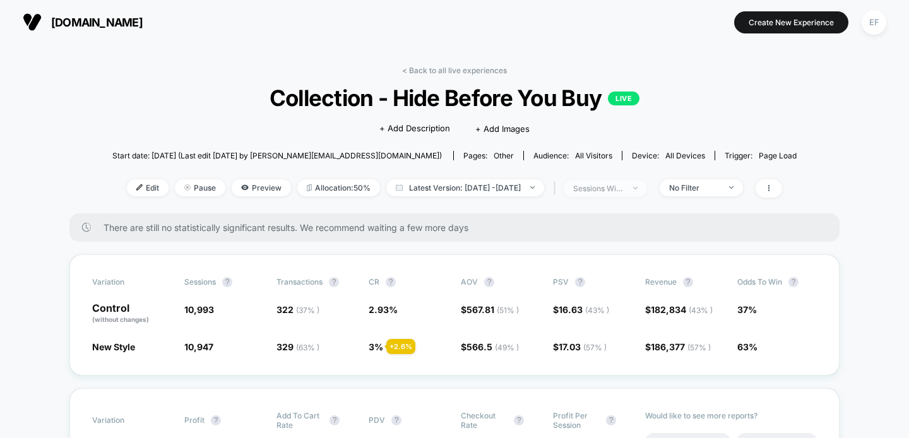
click at [624, 186] on div "sessions with impression" at bounding box center [598, 188] width 51 height 9
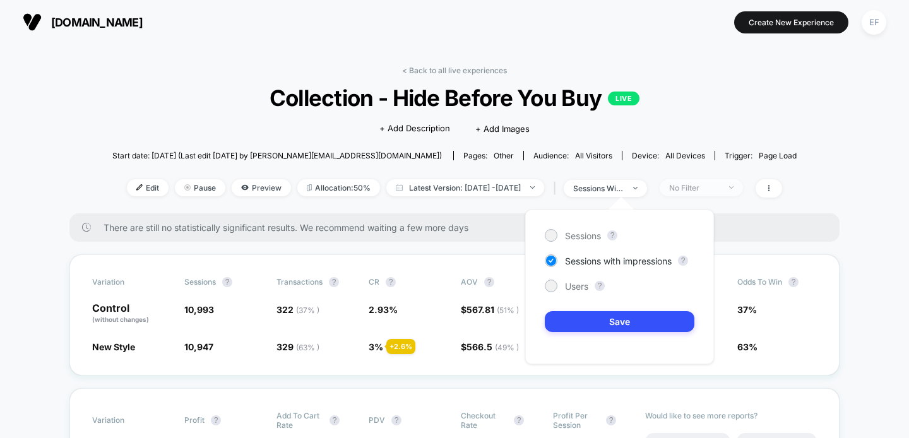
click at [707, 190] on div "No Filter" at bounding box center [694, 187] width 51 height 9
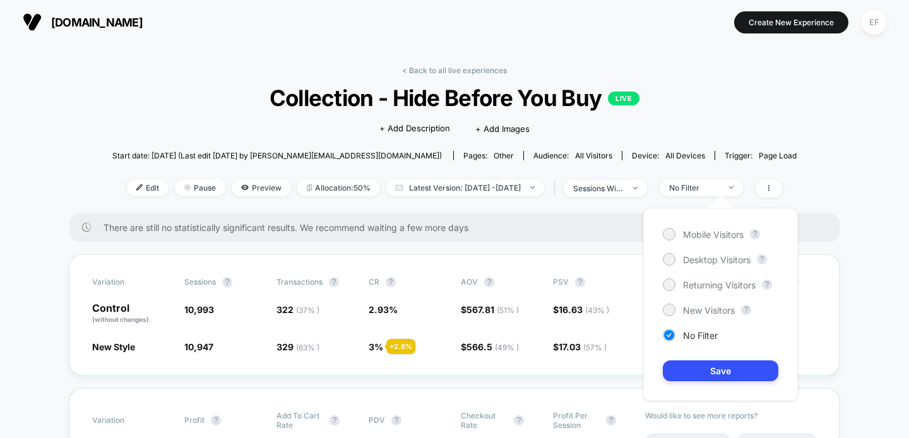
click at [644, 70] on div "< Back to all live experiences Collection - Hide Before You Buy LIVE Click to e…" at bounding box center [454, 140] width 685 height 148
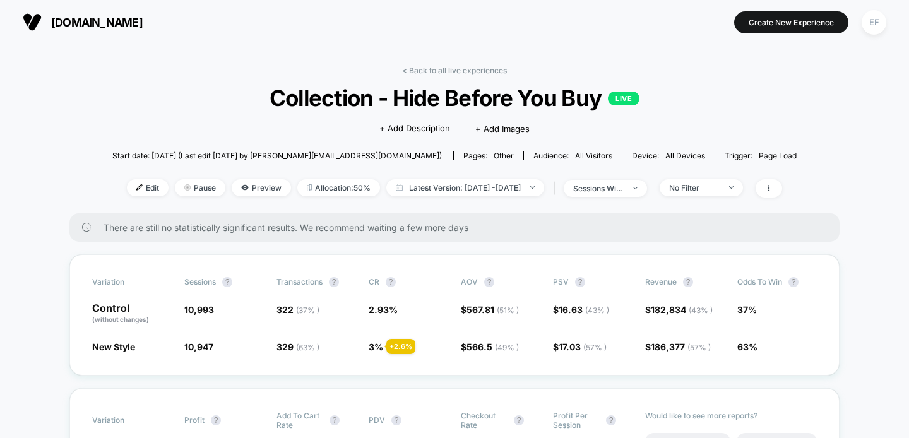
click at [457, 70] on link "< Back to all live experiences" at bounding box center [454, 70] width 105 height 9
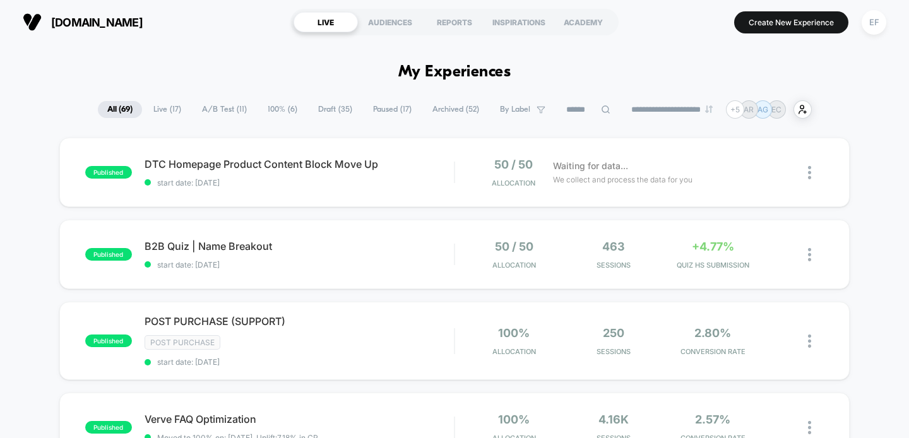
click at [211, 116] on span "A/B Test ( 11 )" at bounding box center [225, 109] width 64 height 17
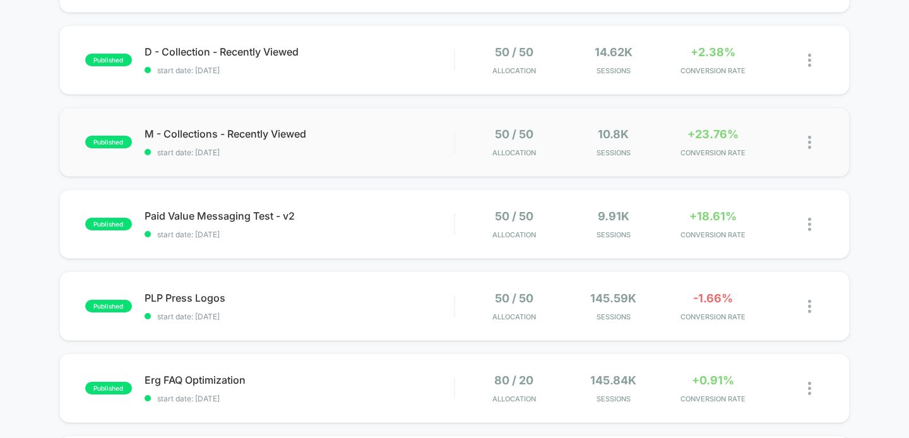
scroll to position [439, 0]
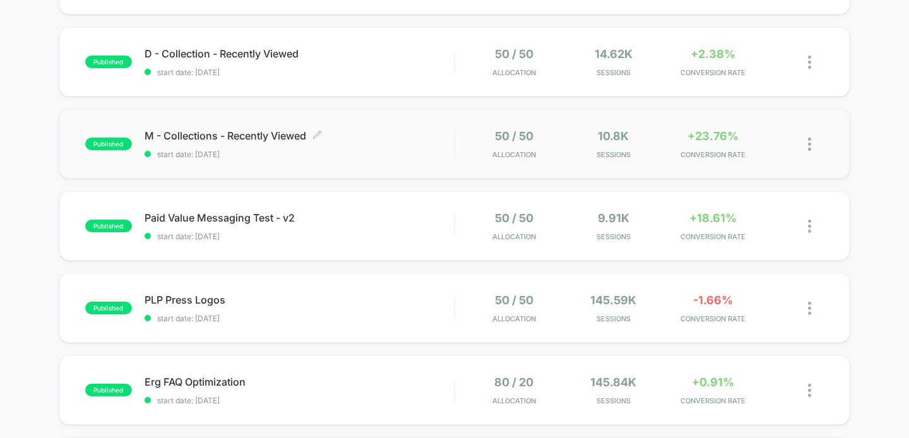
click at [358, 150] on span "start date: [DATE]" at bounding box center [300, 154] width 310 height 9
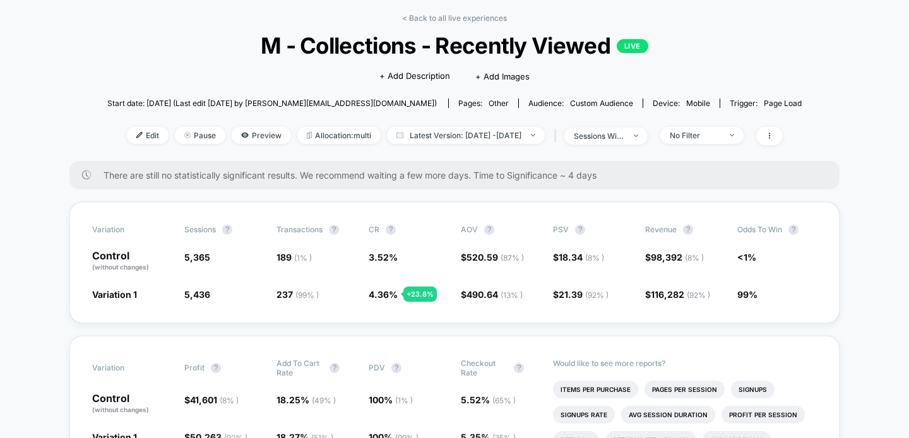
scroll to position [51, 0]
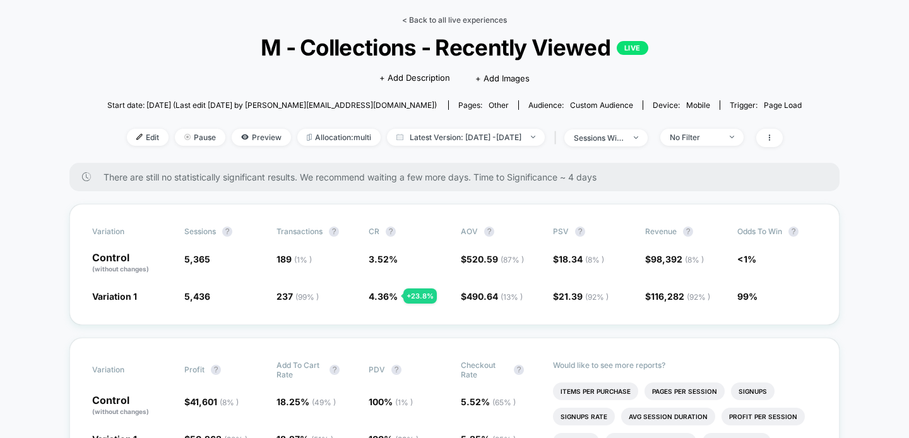
click at [426, 18] on link "< Back to all live experiences" at bounding box center [454, 19] width 105 height 9
